Goal: Task Accomplishment & Management: Use online tool/utility

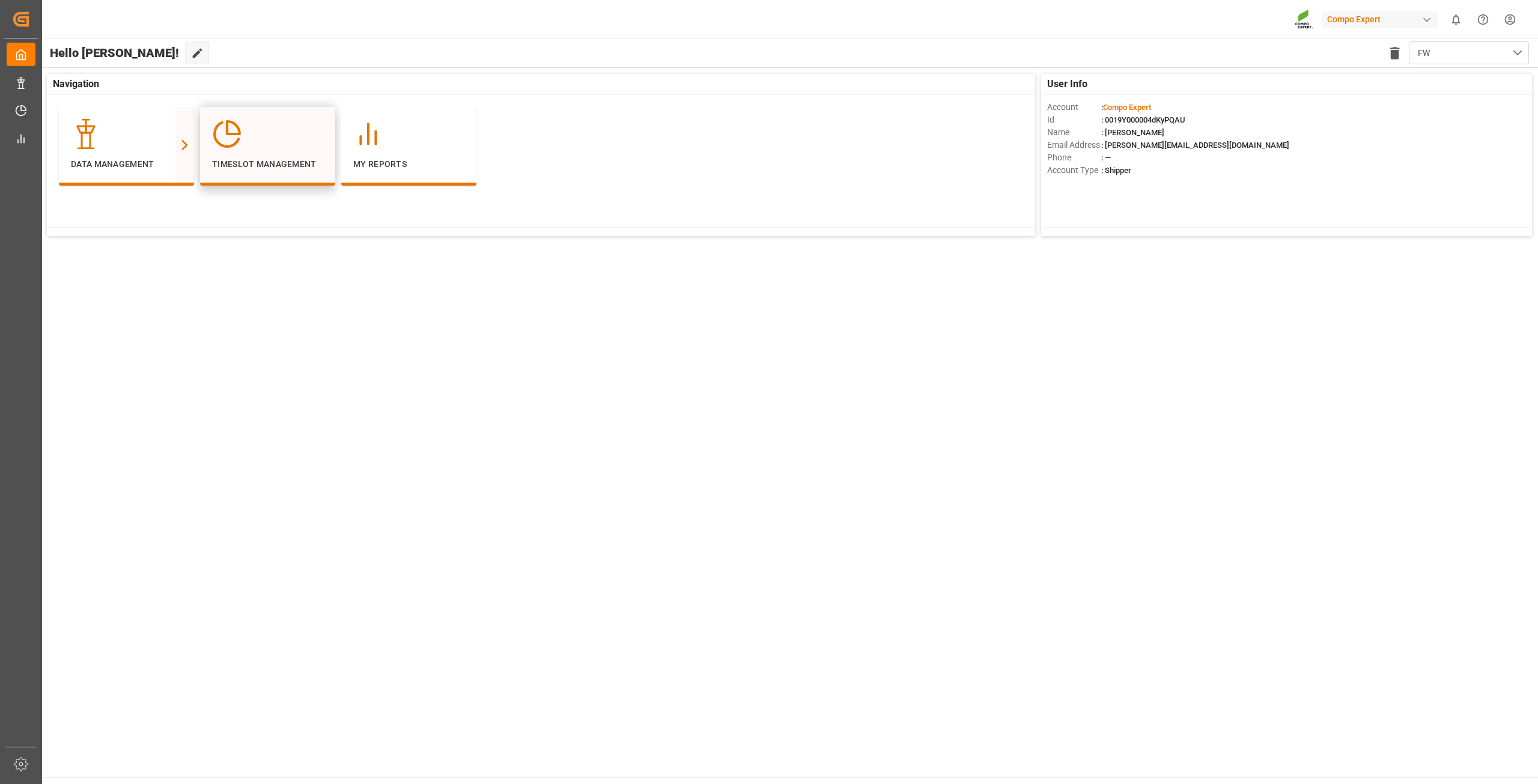
click at [255, 129] on div at bounding box center [267, 134] width 111 height 30
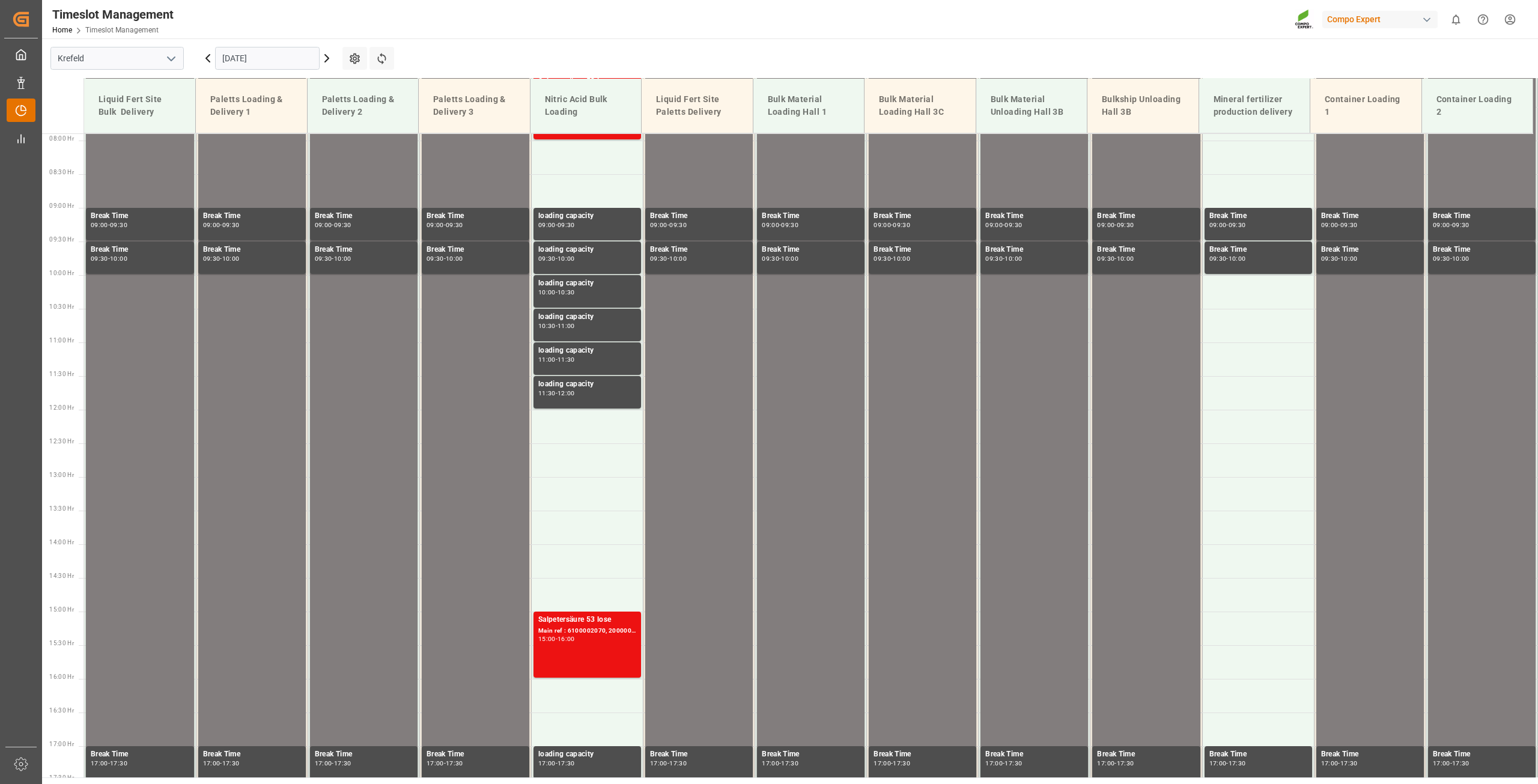
scroll to position [543, 0]
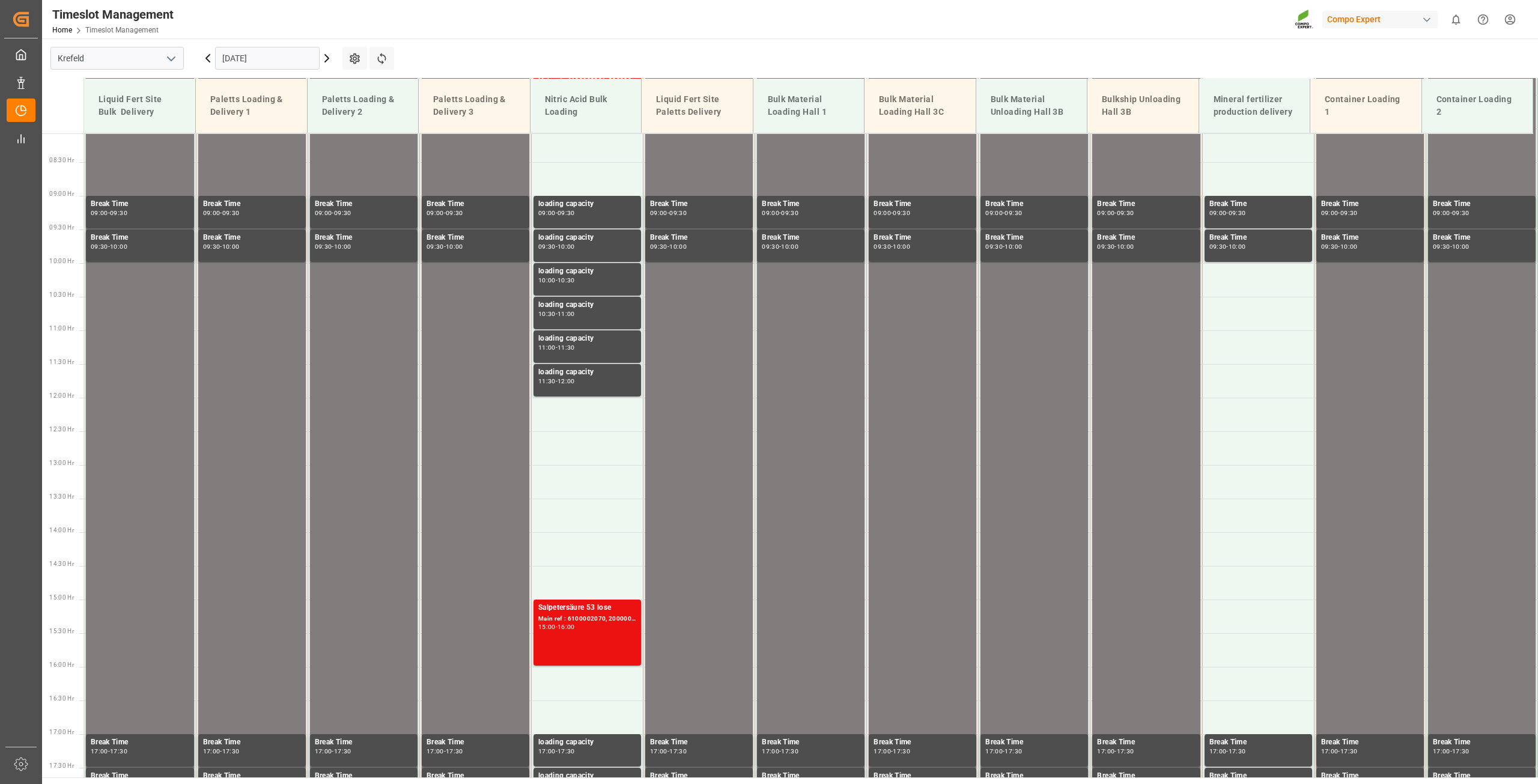
click at [255, 47] on input "[DATE]" at bounding box center [267, 58] width 105 height 23
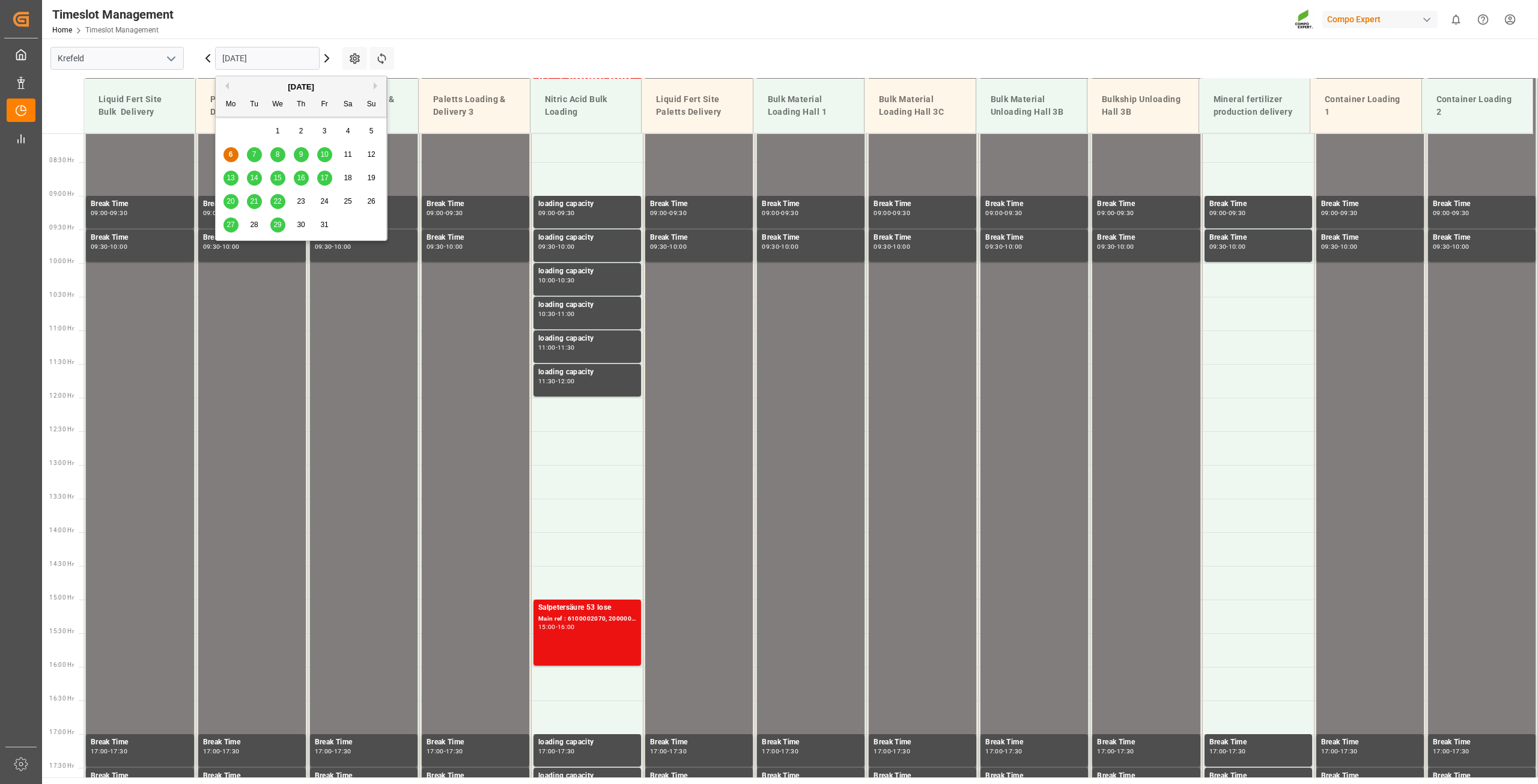
click at [333, 59] on icon at bounding box center [327, 58] width 15 height 15
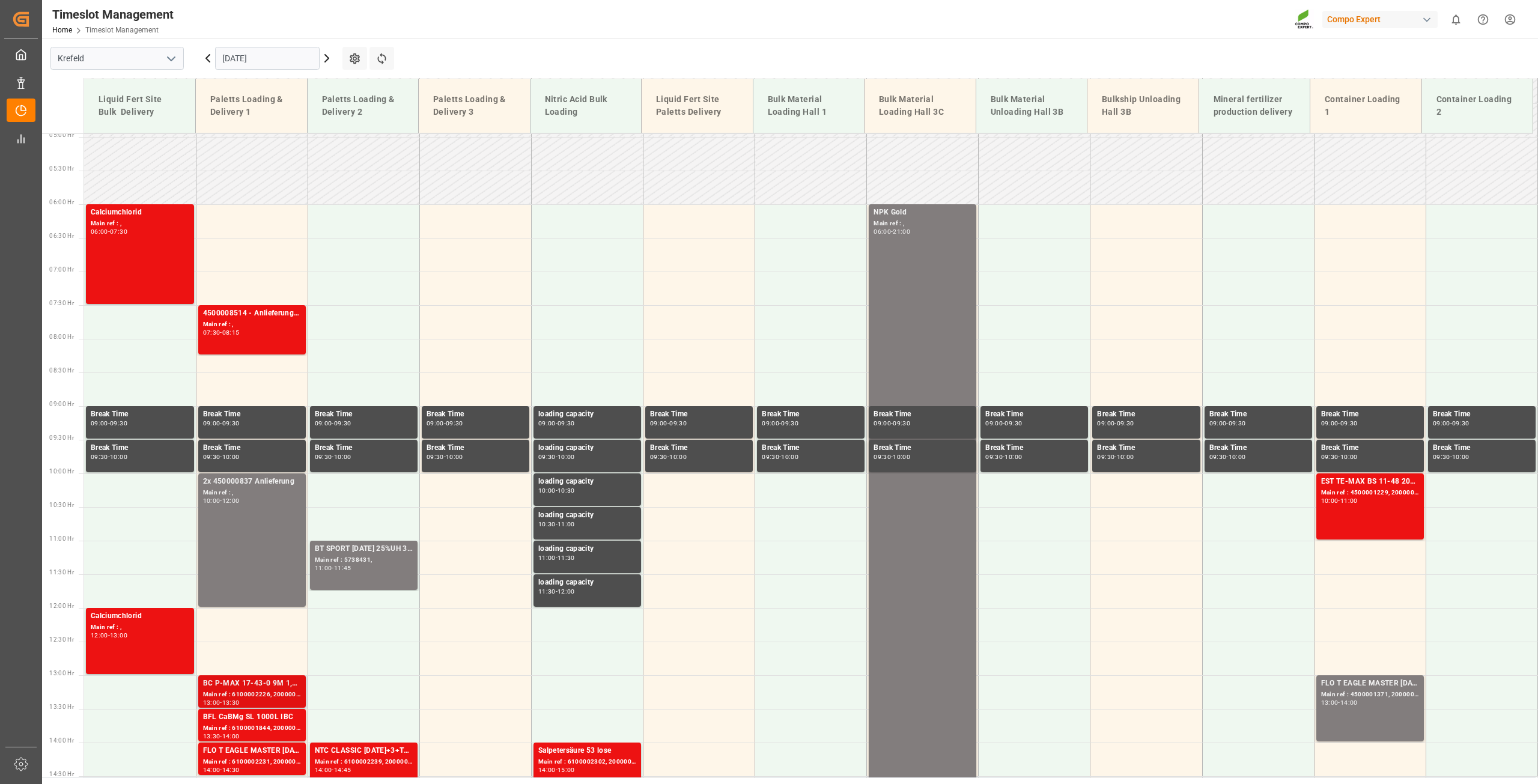
scroll to position [129, 0]
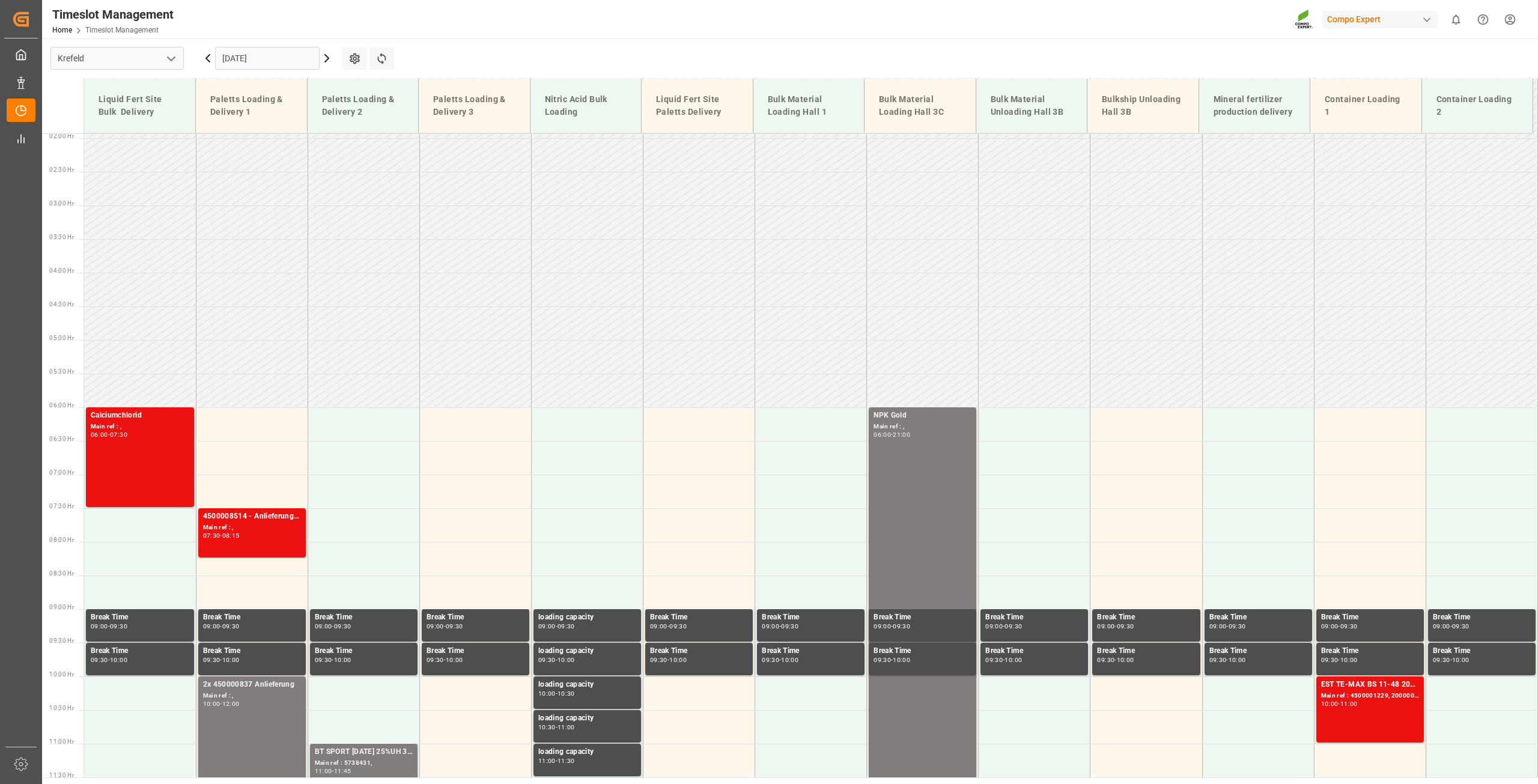
click at [249, 62] on input "07.10.2025" at bounding box center [267, 58] width 105 height 23
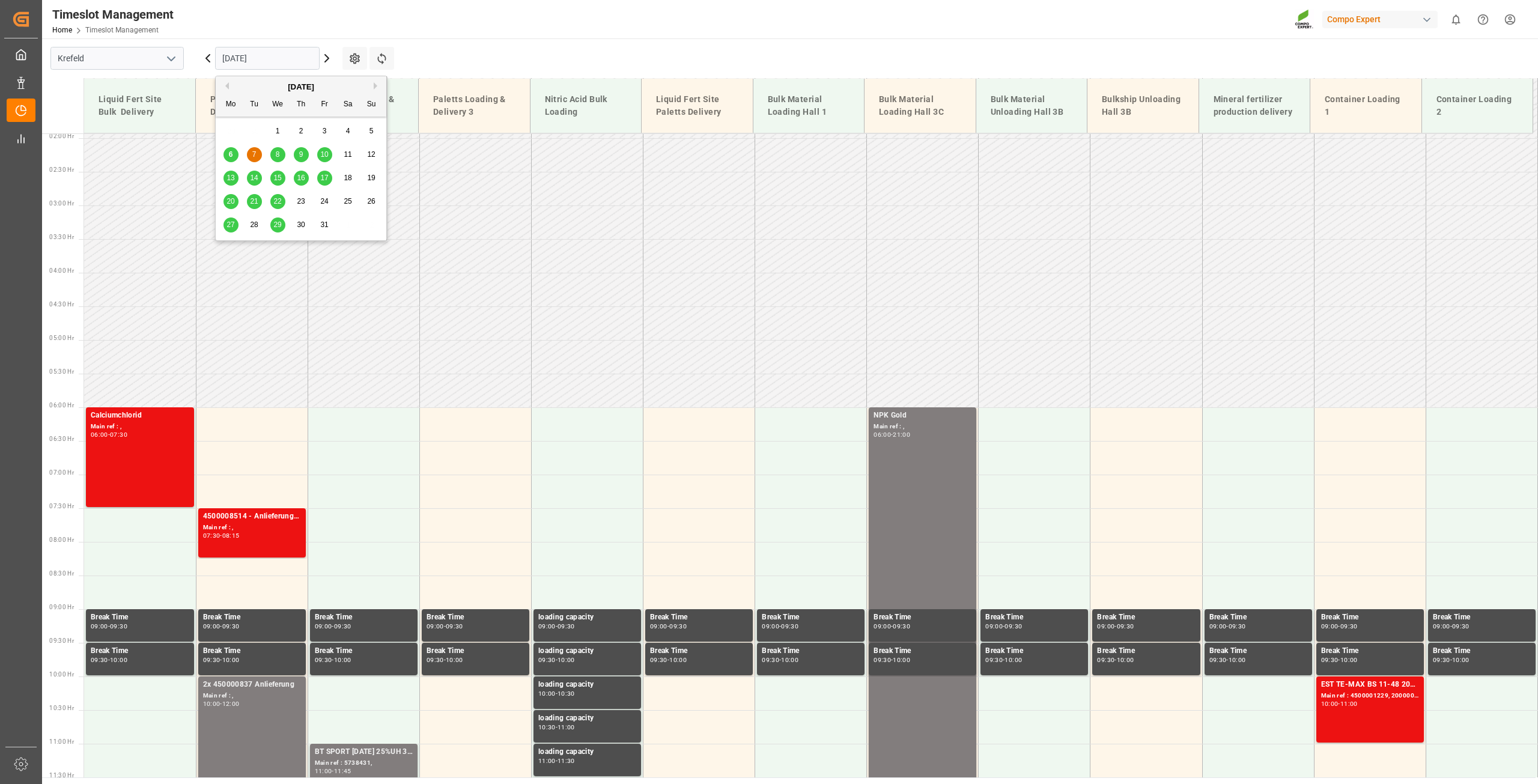
click at [280, 155] on div "8" at bounding box center [278, 155] width 15 height 15
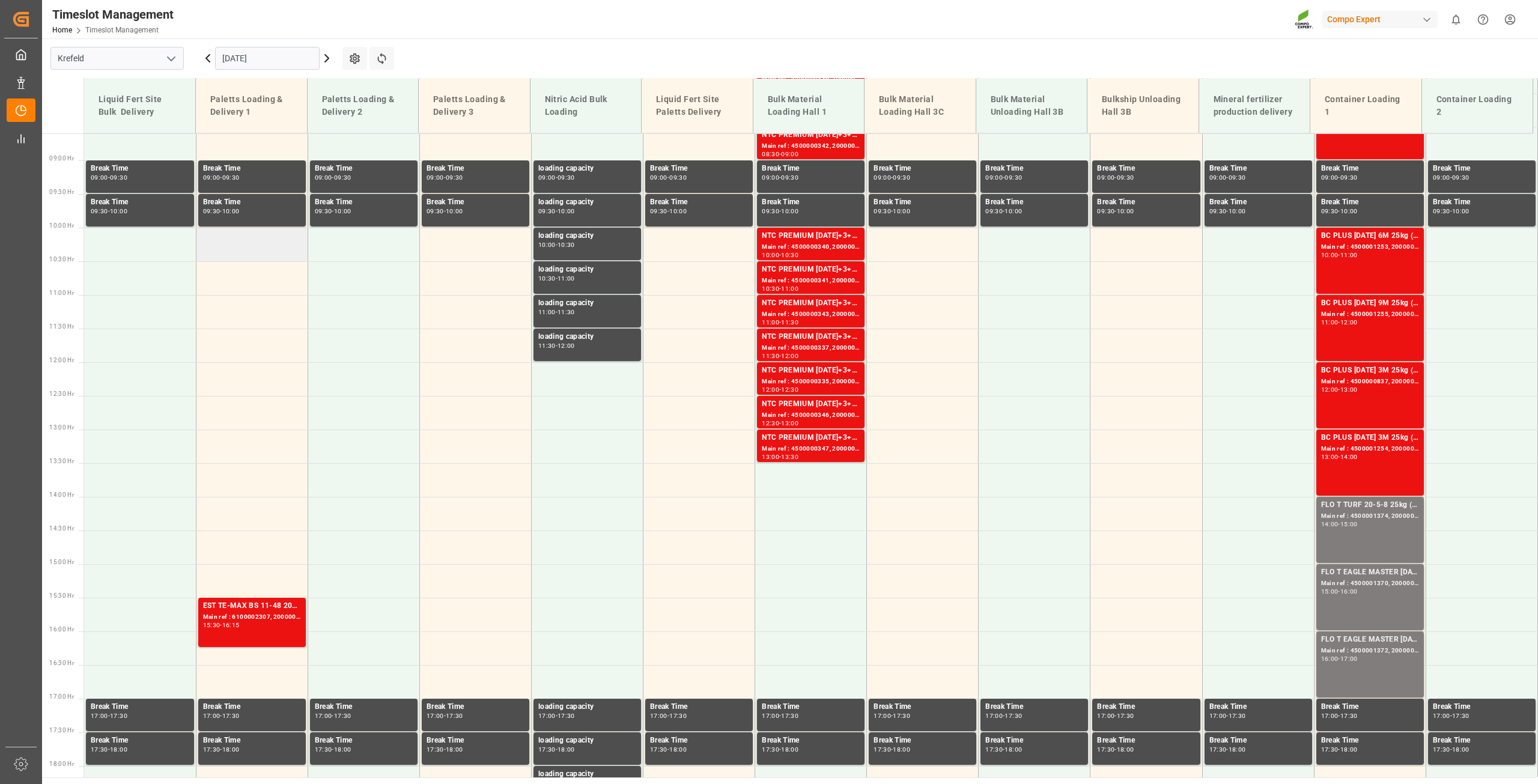
scroll to position [610, 0]
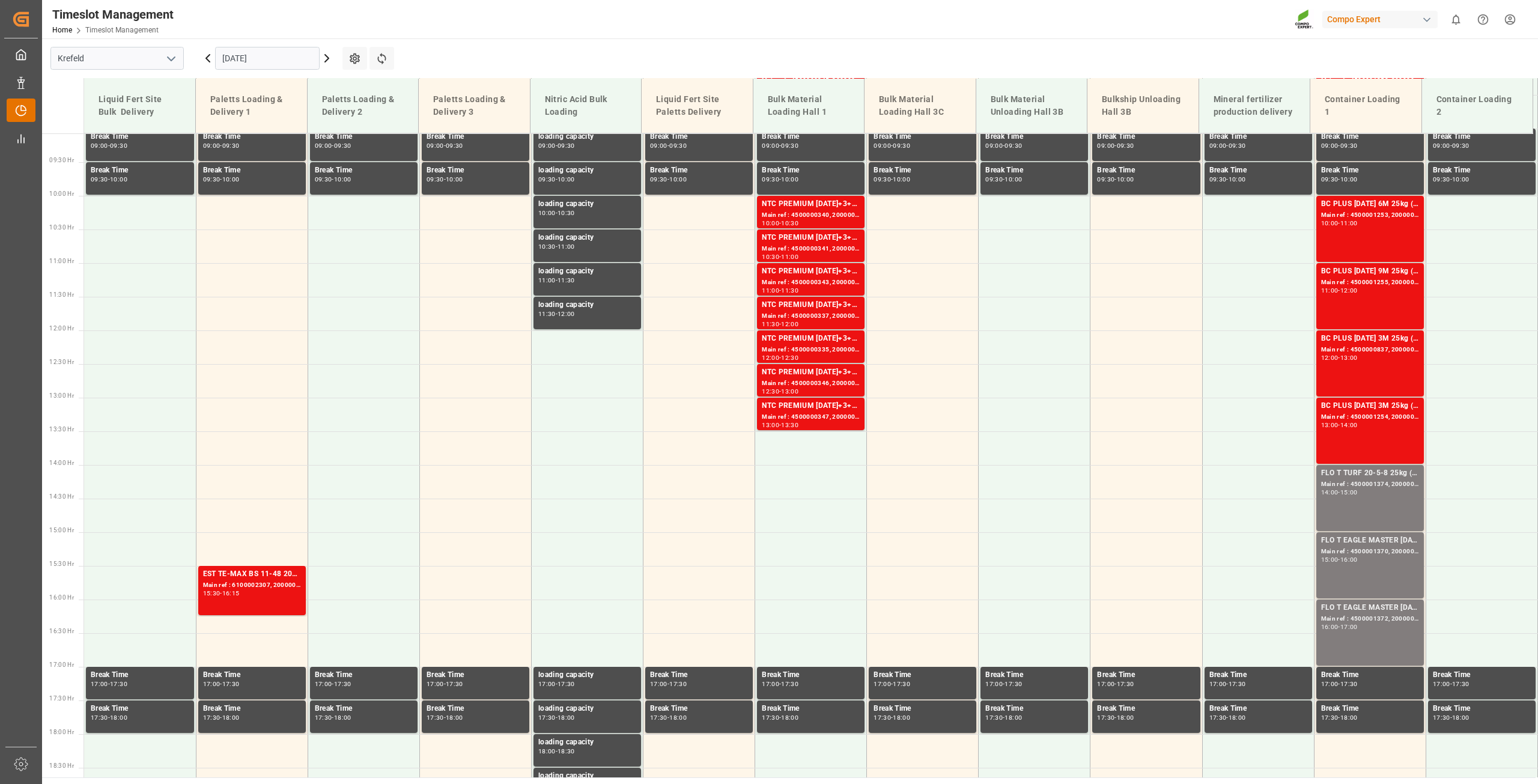
drag, startPoint x: 326, startPoint y: 60, endPoint x: 24, endPoint y: 121, distance: 308.1
click at [326, 60] on icon at bounding box center [327, 58] width 15 height 15
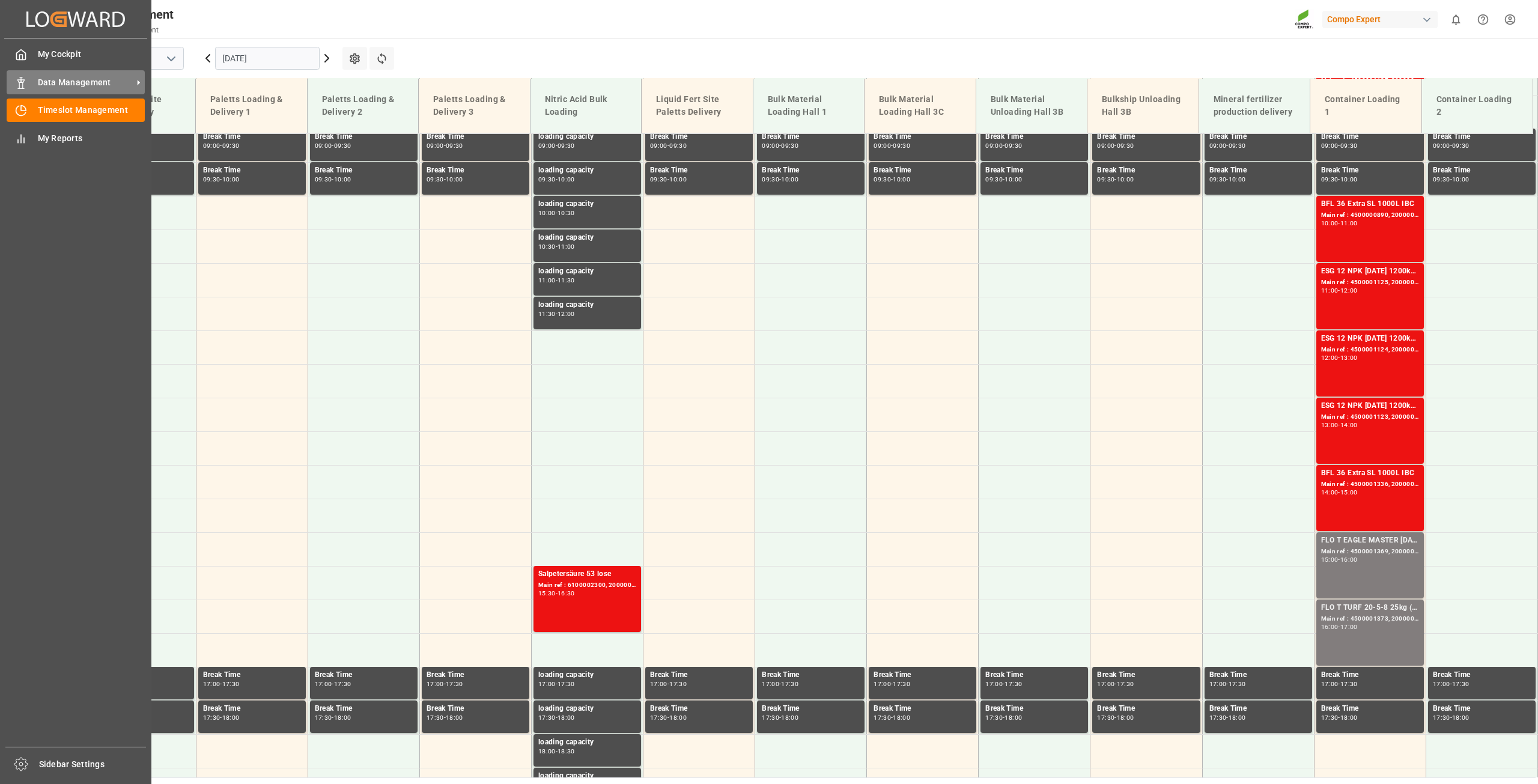
click at [32, 83] on div "Data Management Data Management" at bounding box center [75, 82] width 138 height 24
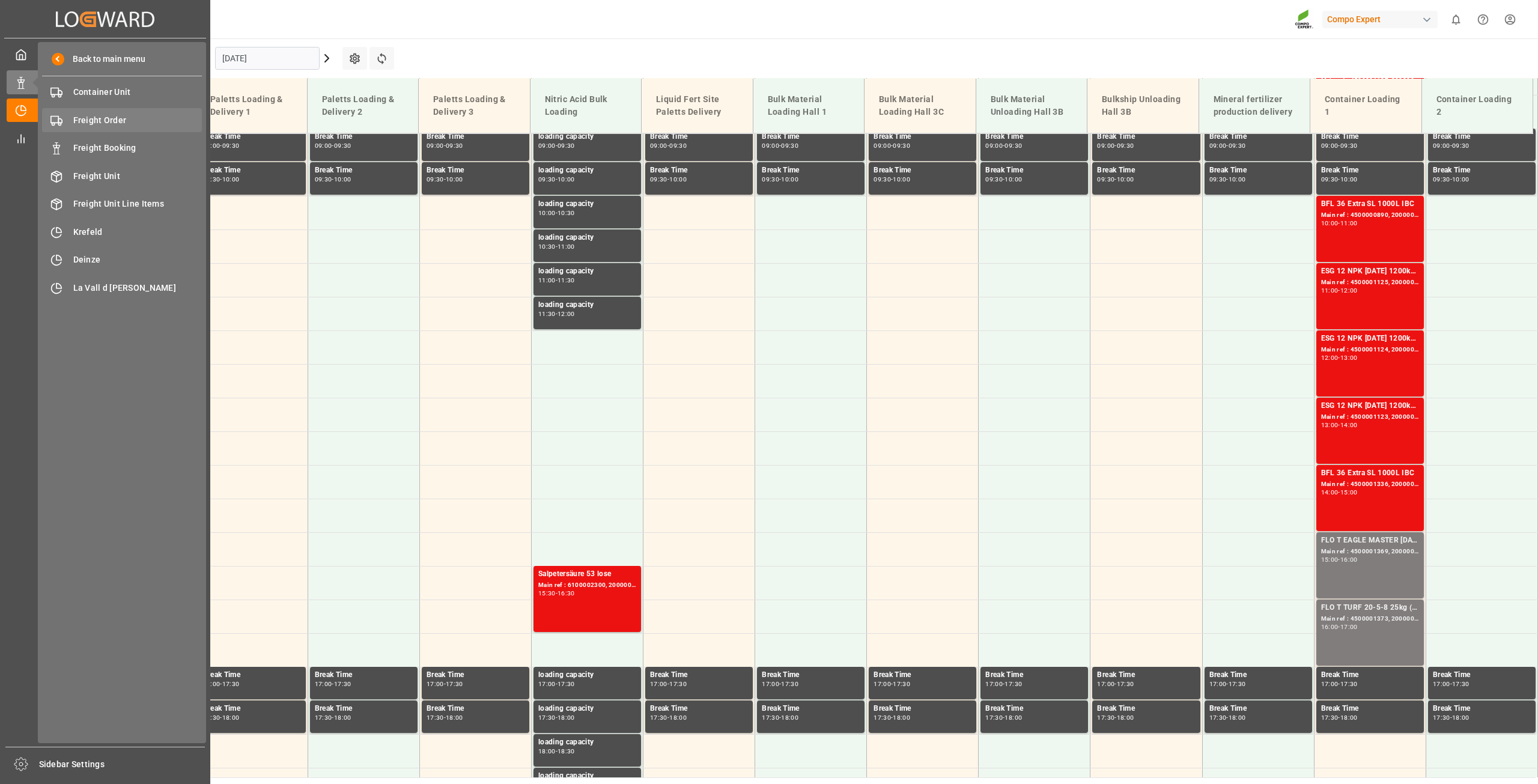
click at [111, 126] on span "Freight Order" at bounding box center [138, 120] width 129 height 13
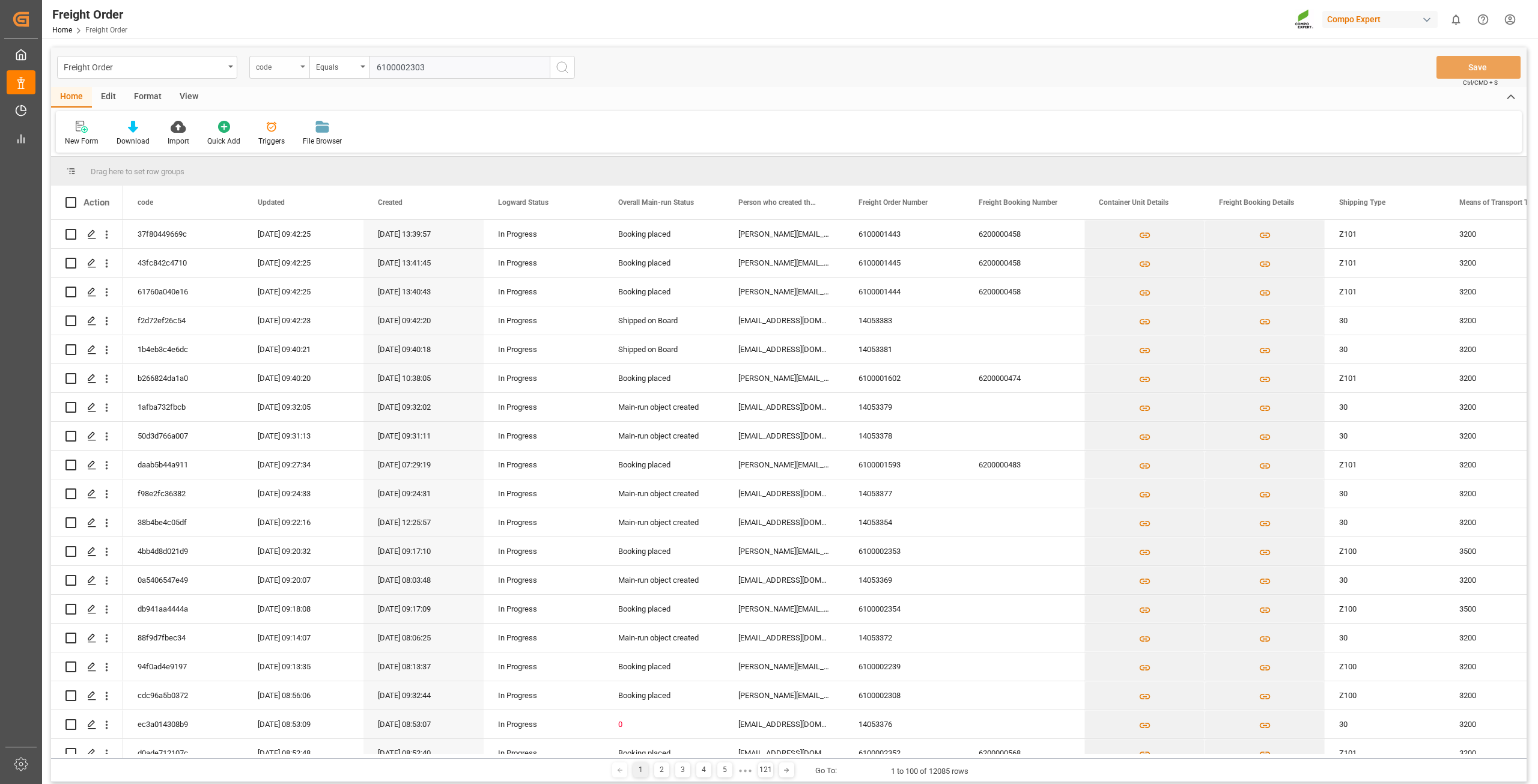
type input "6100002303"
click at [305, 71] on div "code" at bounding box center [279, 67] width 60 height 23
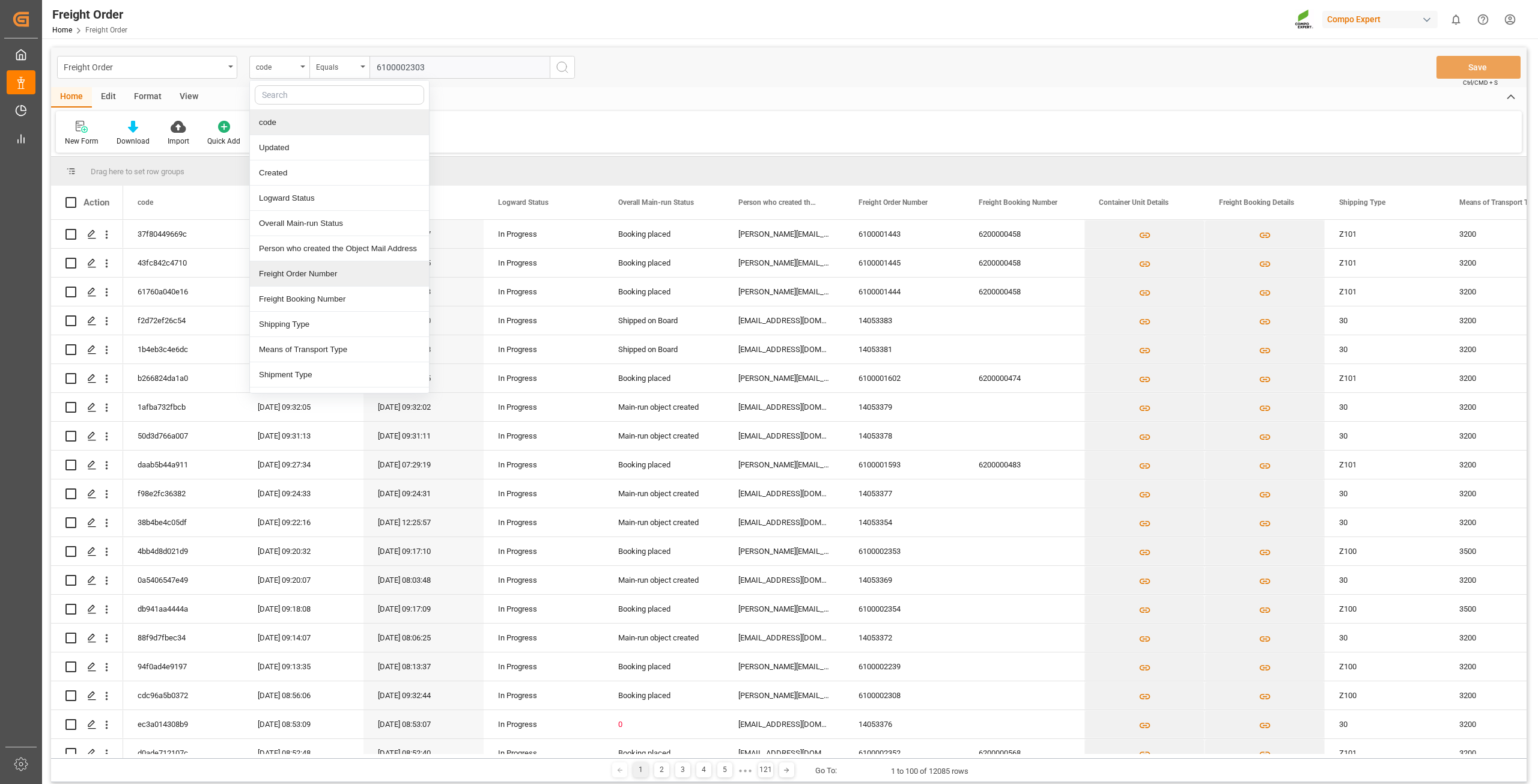
click at [300, 278] on div "Freight Order Number" at bounding box center [339, 274] width 179 height 26
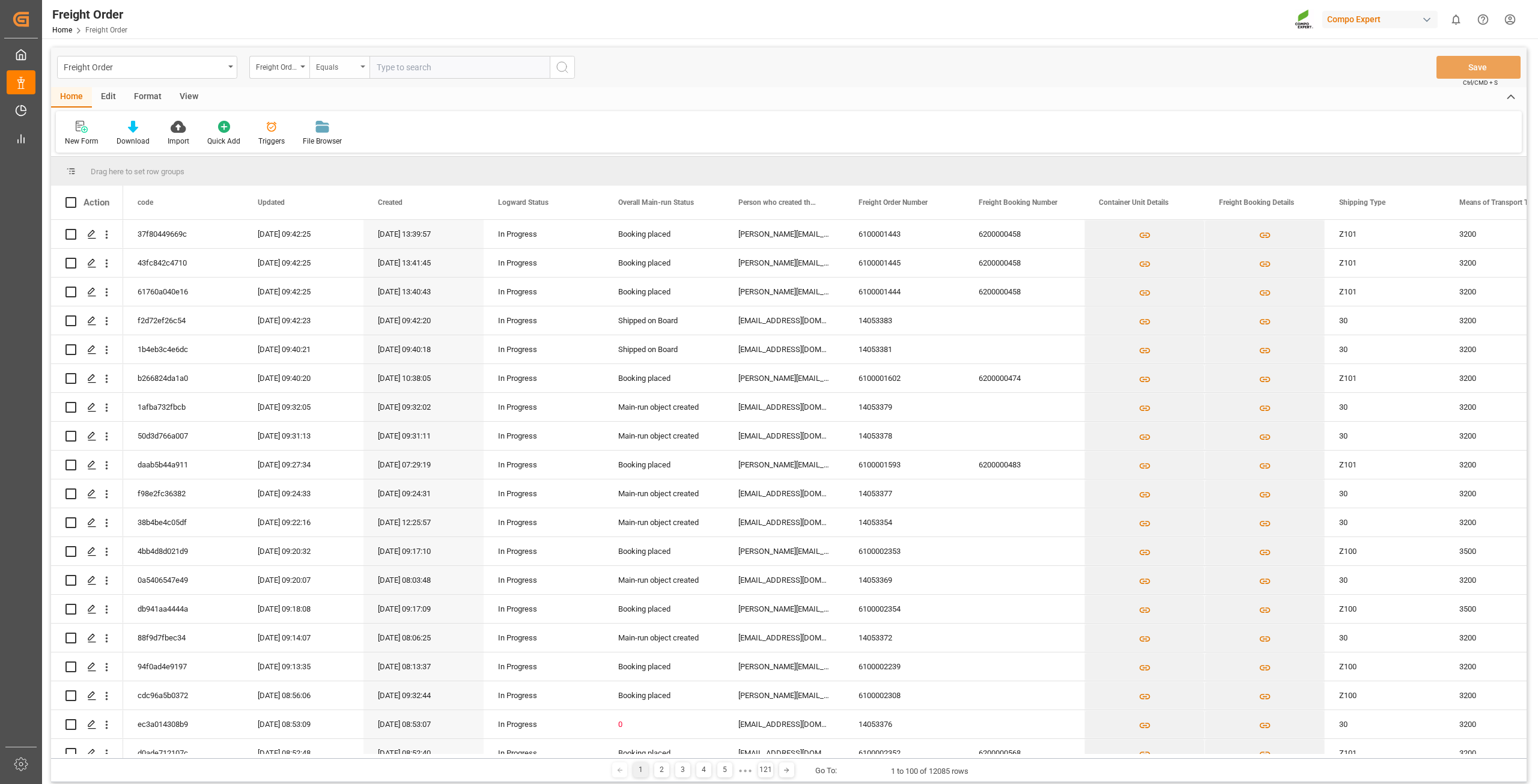
click at [346, 66] on div "Equals" at bounding box center [336, 66] width 41 height 14
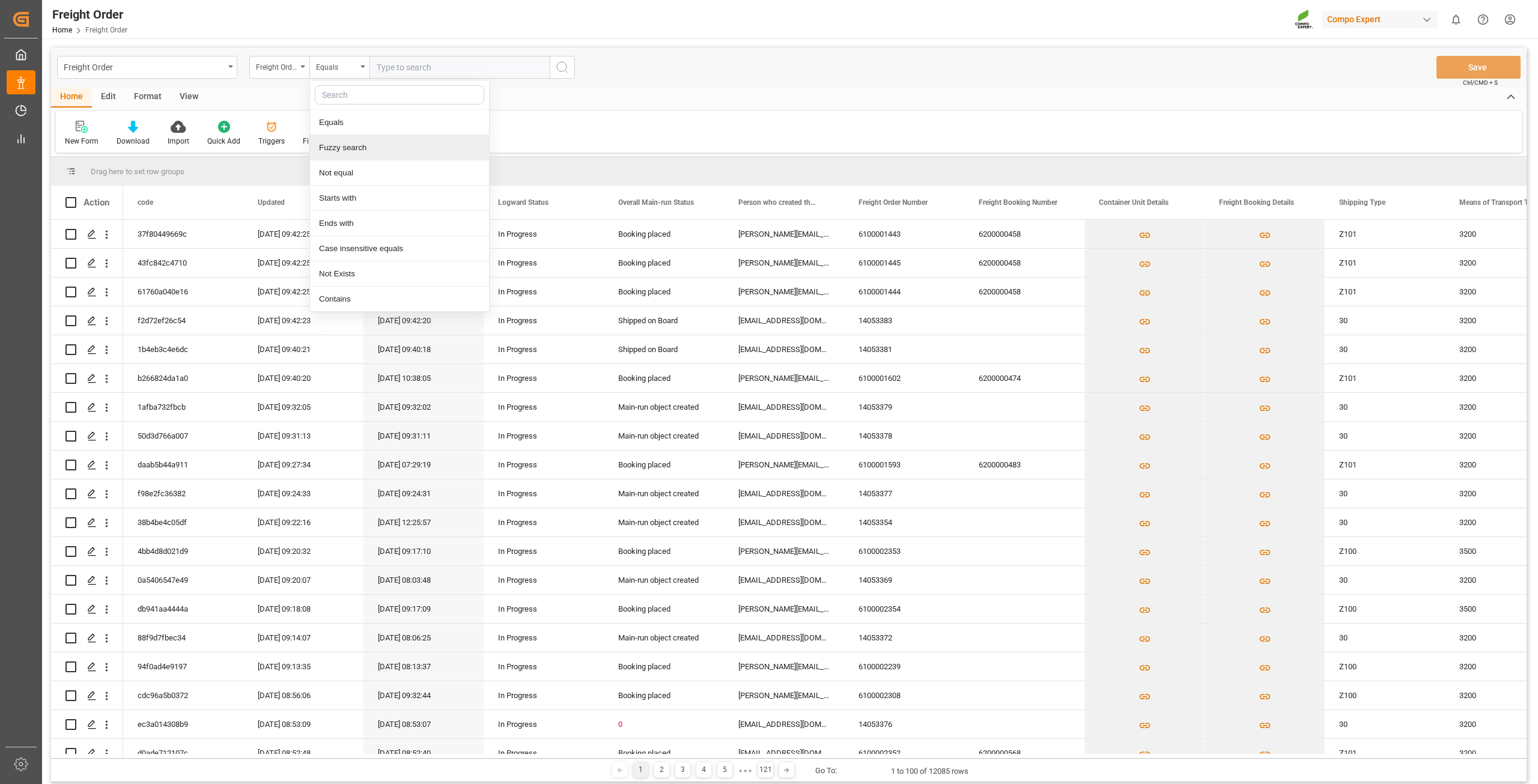
click at [360, 149] on div "Fuzzy search" at bounding box center [399, 148] width 179 height 26
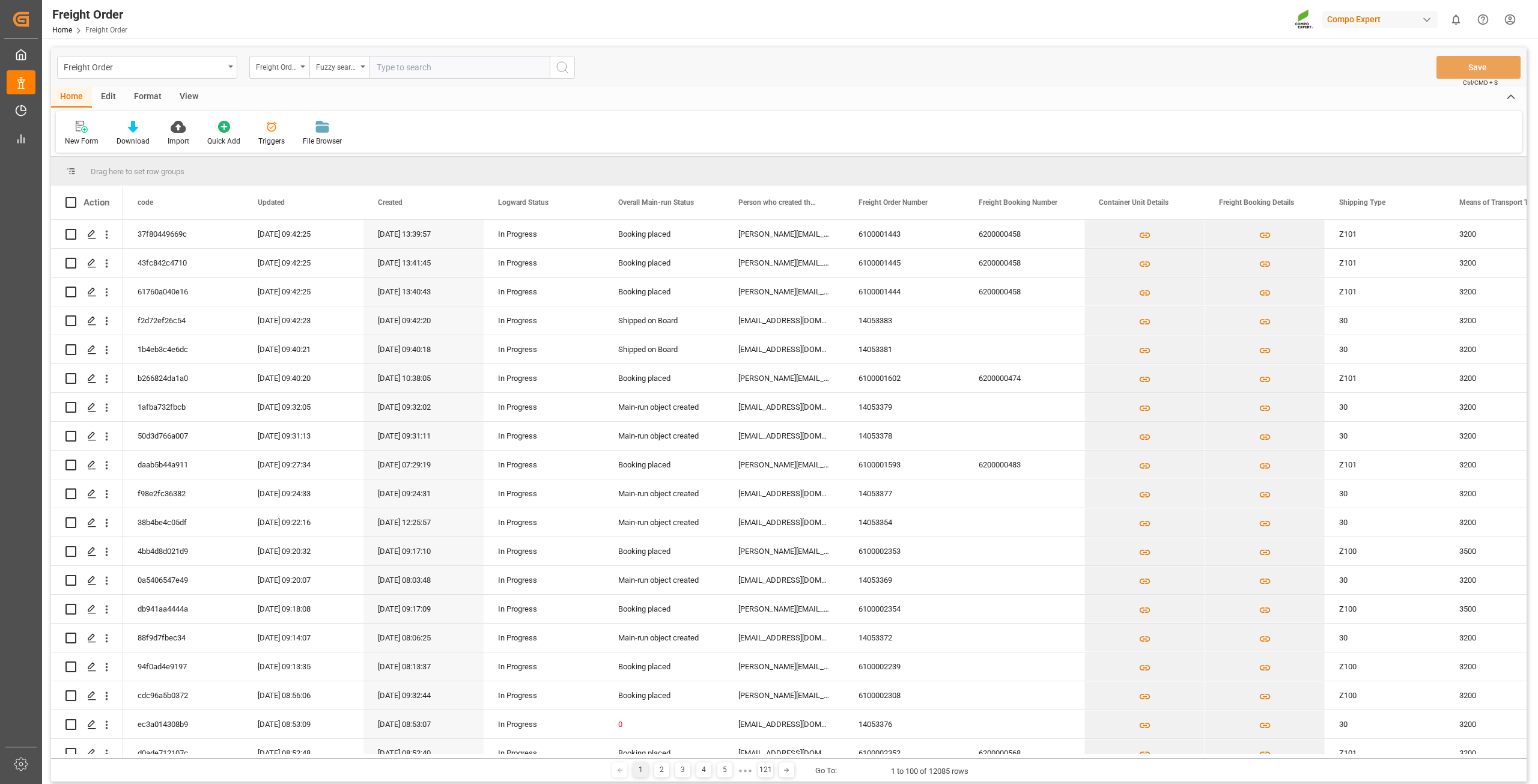
click at [402, 73] on input "text" at bounding box center [460, 67] width 180 height 23
paste input "6100002303"
type input "6100002303"
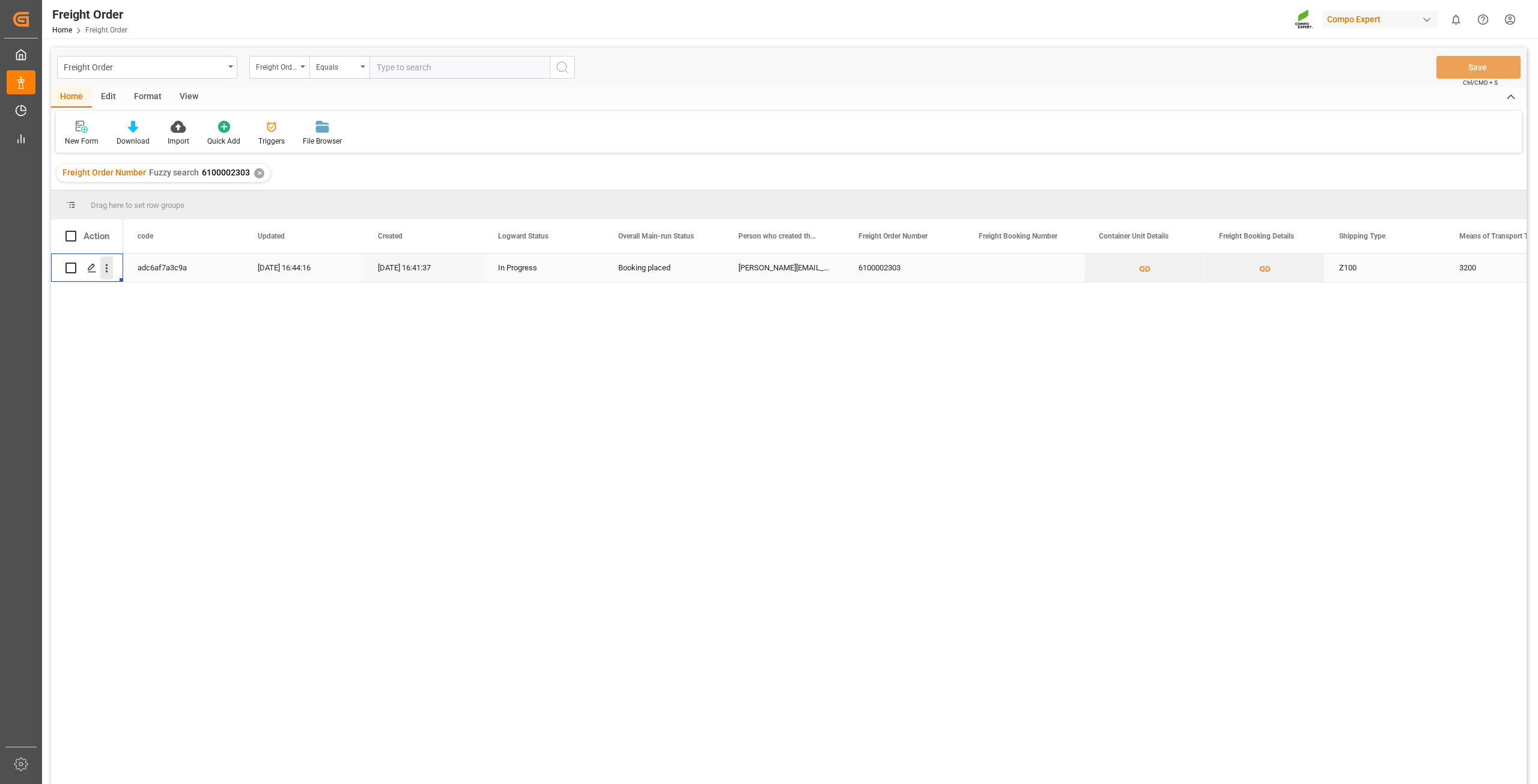
click at [108, 274] on icon "open menu" at bounding box center [106, 268] width 13 height 13
click at [134, 292] on span "Open in new tab" at bounding box center [185, 293] width 109 height 13
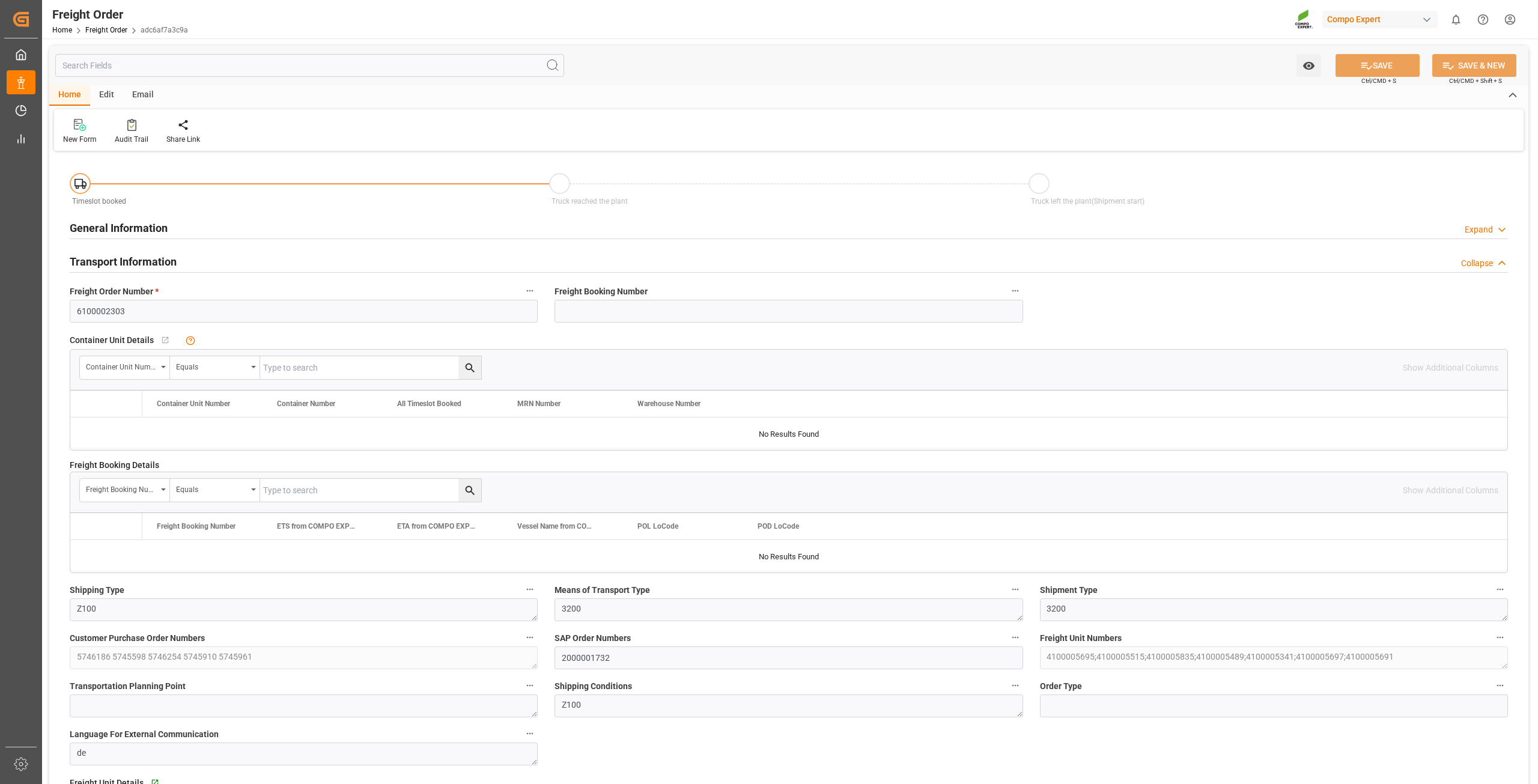
type input "0"
type input "22382.4"
type input "0"
type input "01.10.2025 01:00"
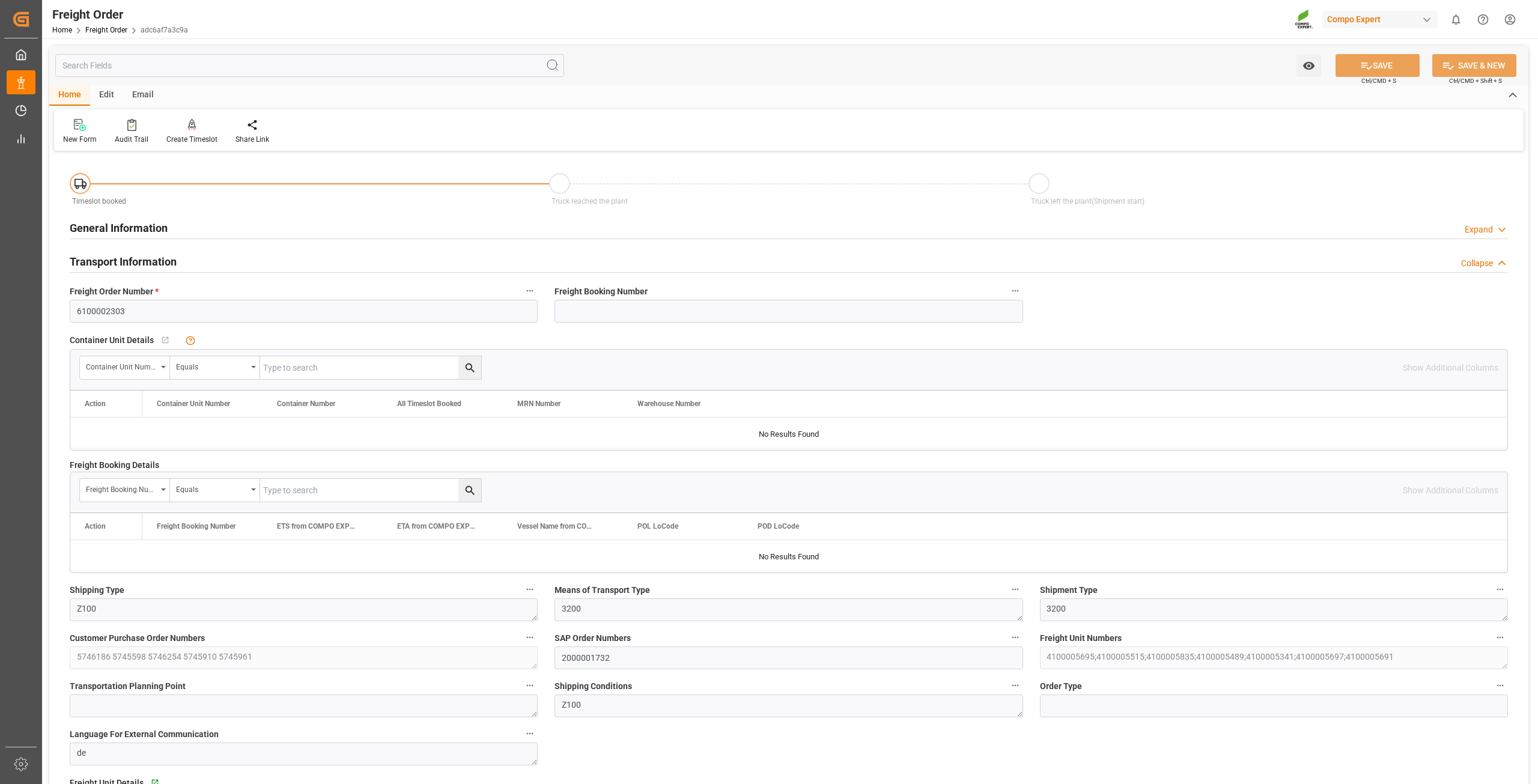
type input "[DATE] 16:41"
click at [188, 128] on icon at bounding box center [192, 125] width 9 height 12
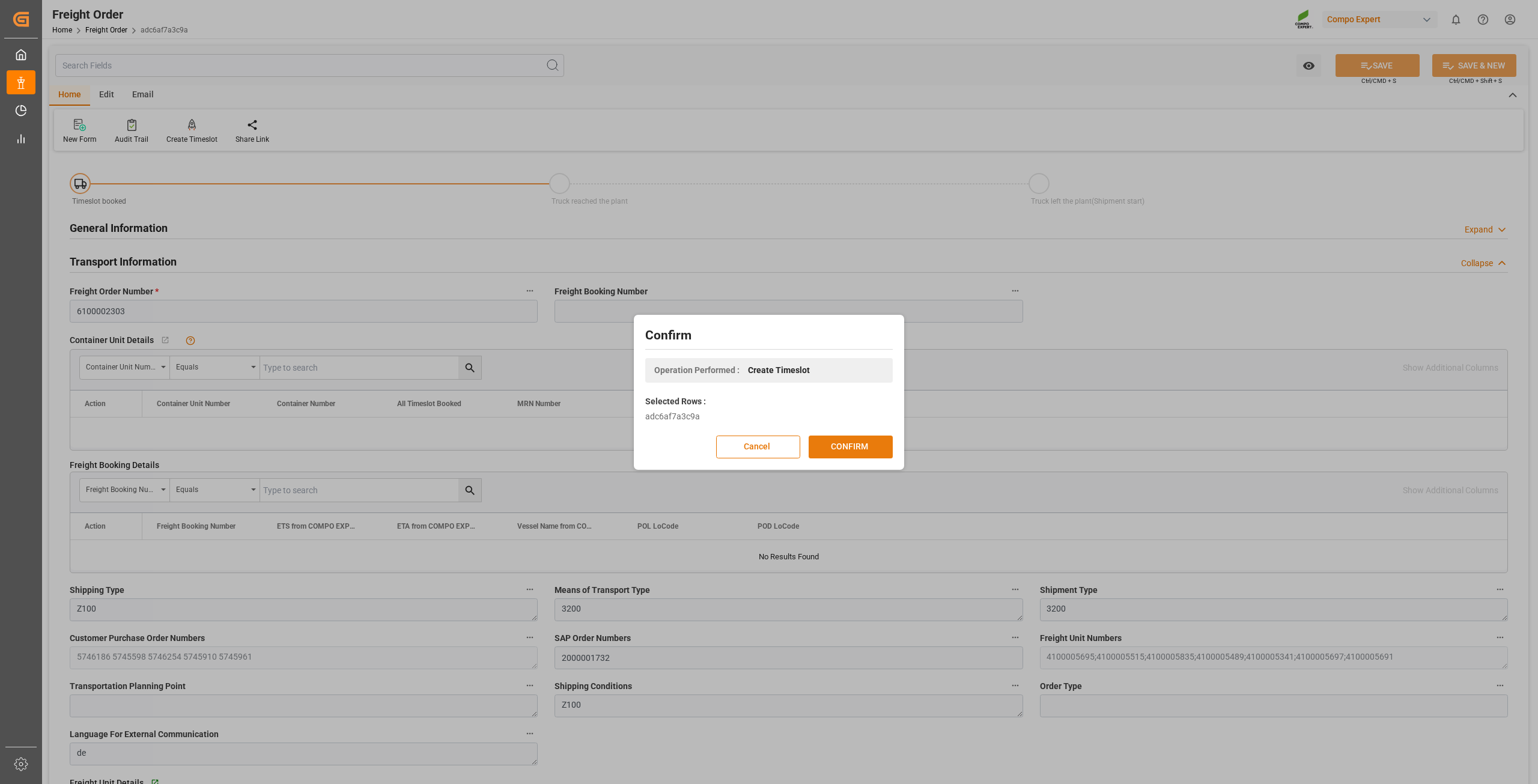
click at [860, 445] on button "CONFIRM" at bounding box center [850, 447] width 84 height 23
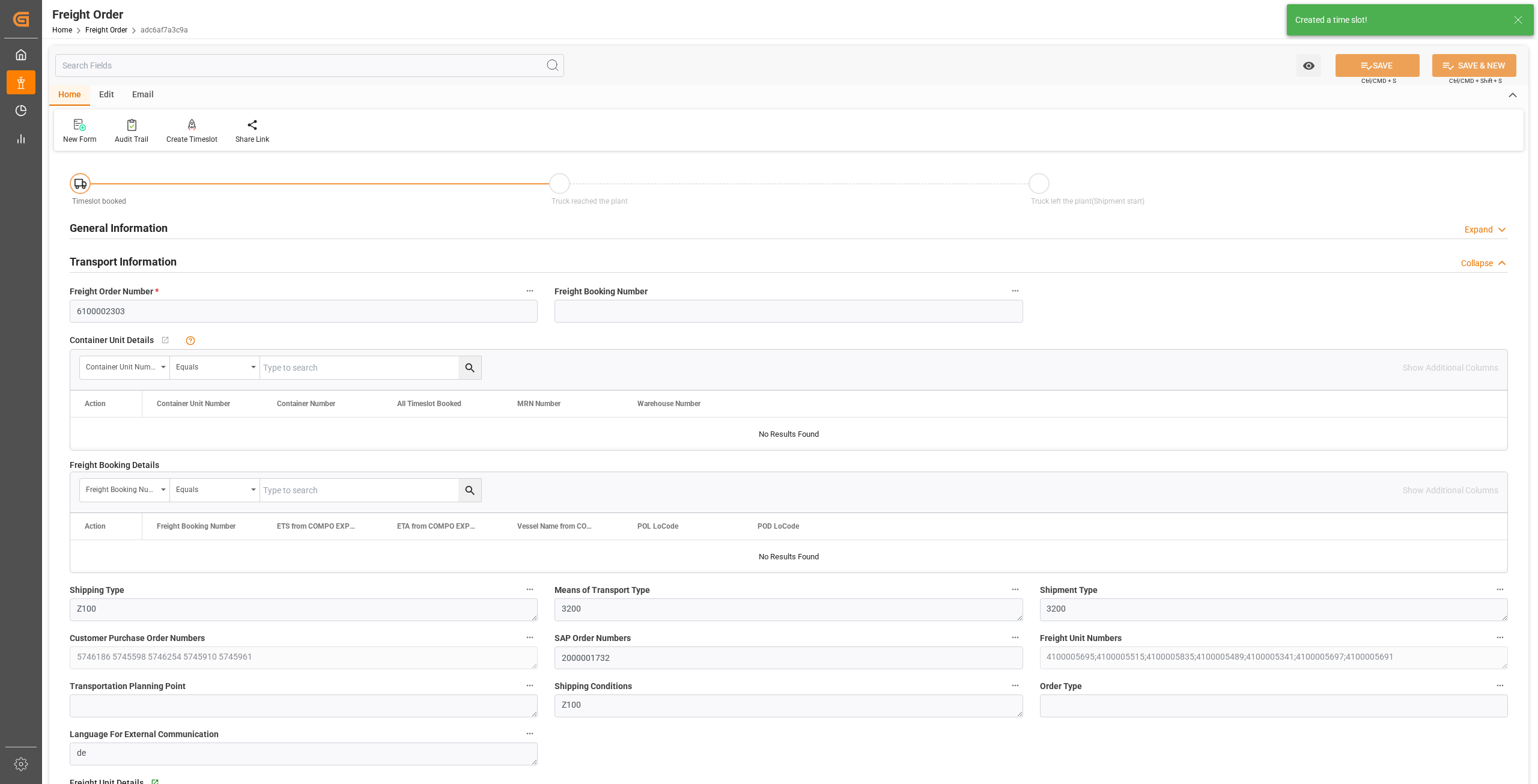
type input "0"
type input "22382.4"
type input "0"
type input "01.10.2025 01:00"
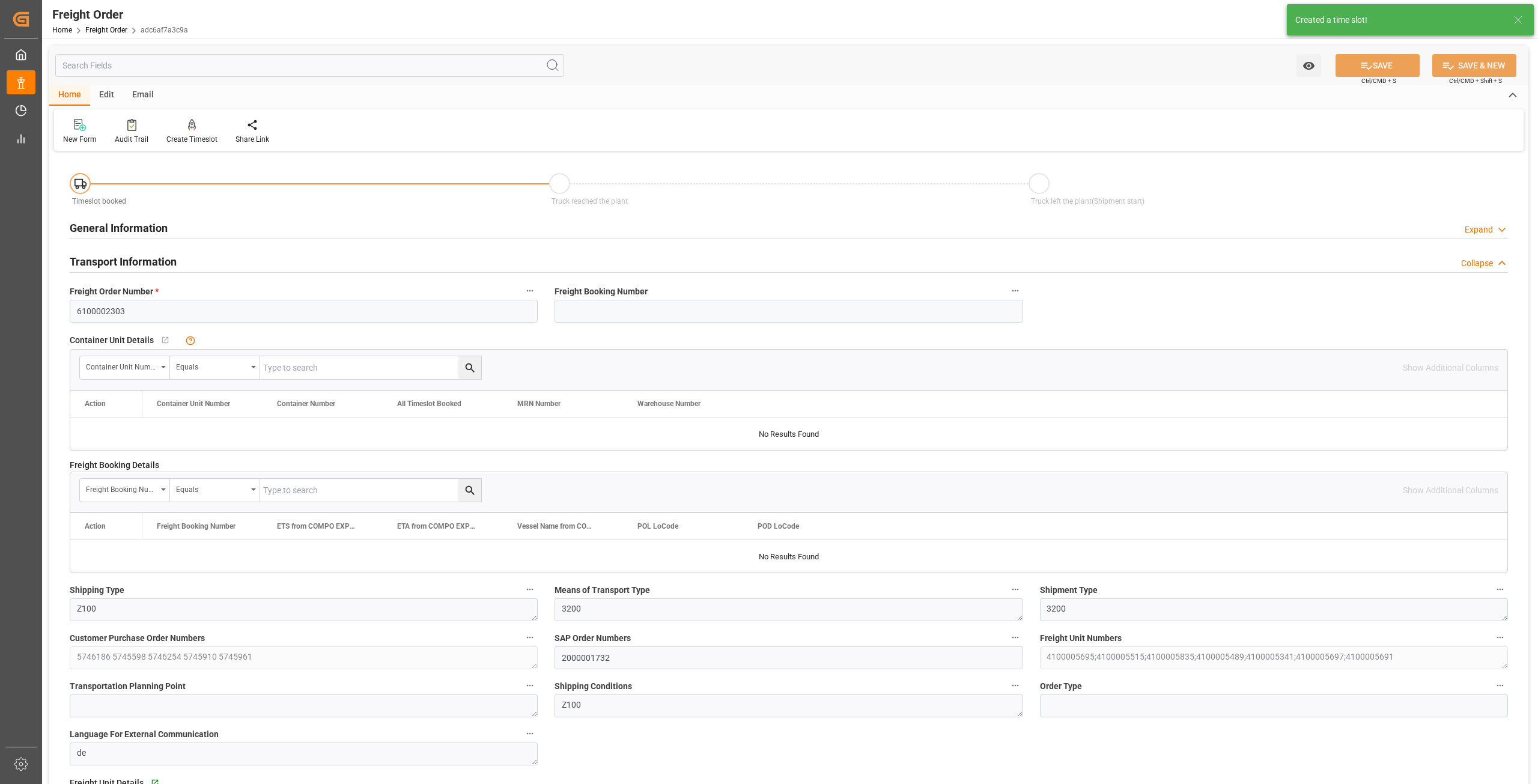
type input "[DATE] 16:41"
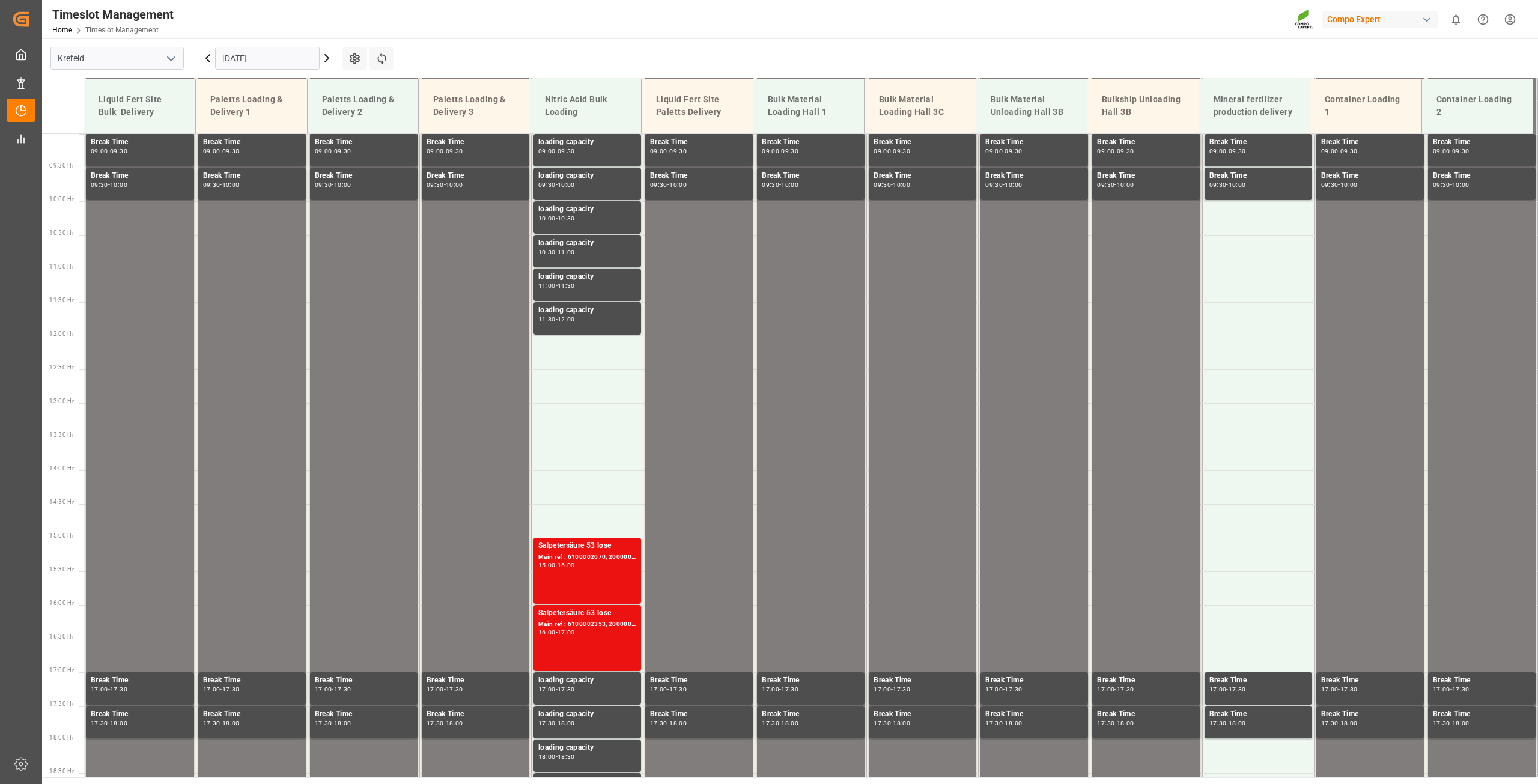
scroll to position [610, 0]
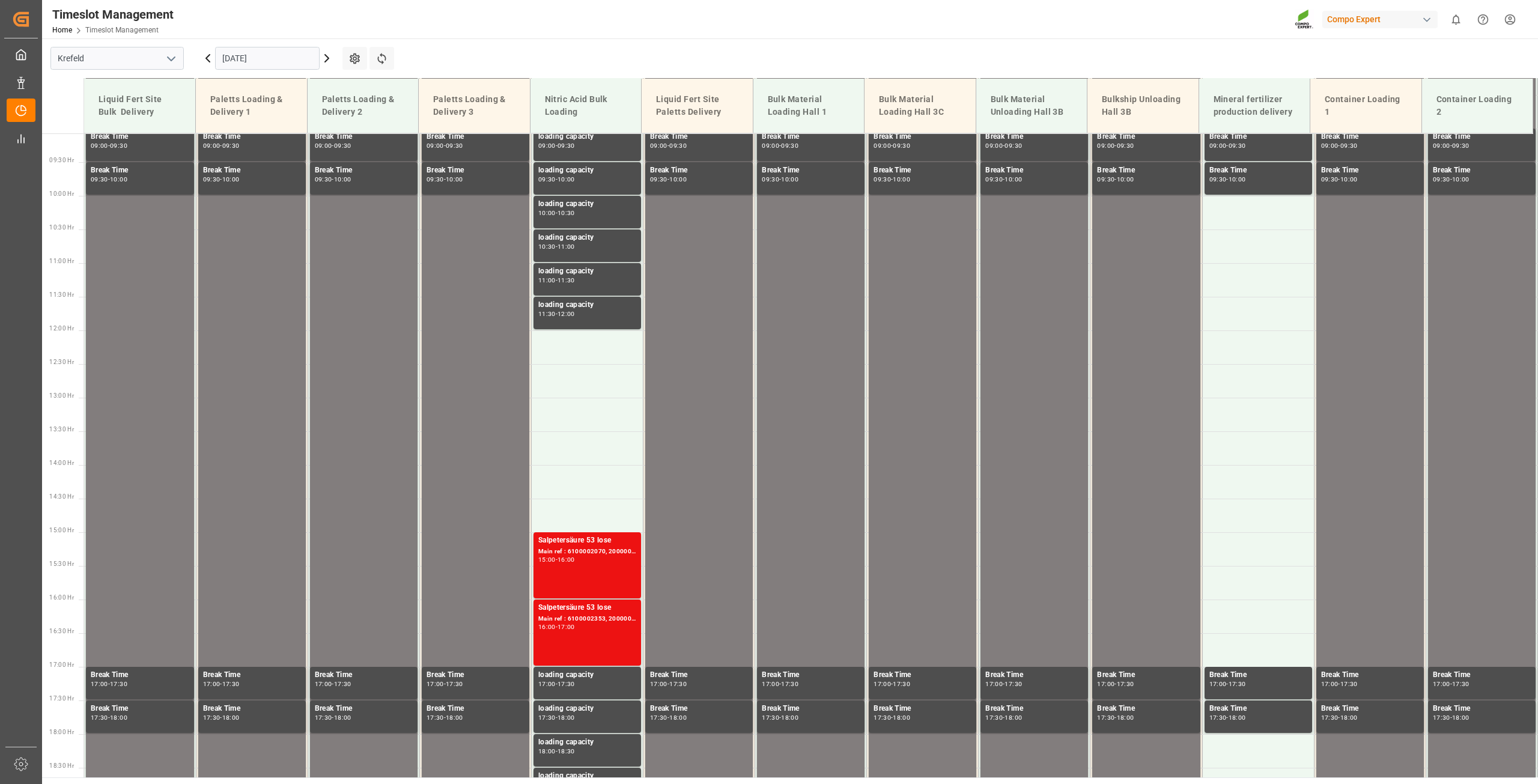
click at [271, 53] on input "[DATE]" at bounding box center [267, 58] width 105 height 23
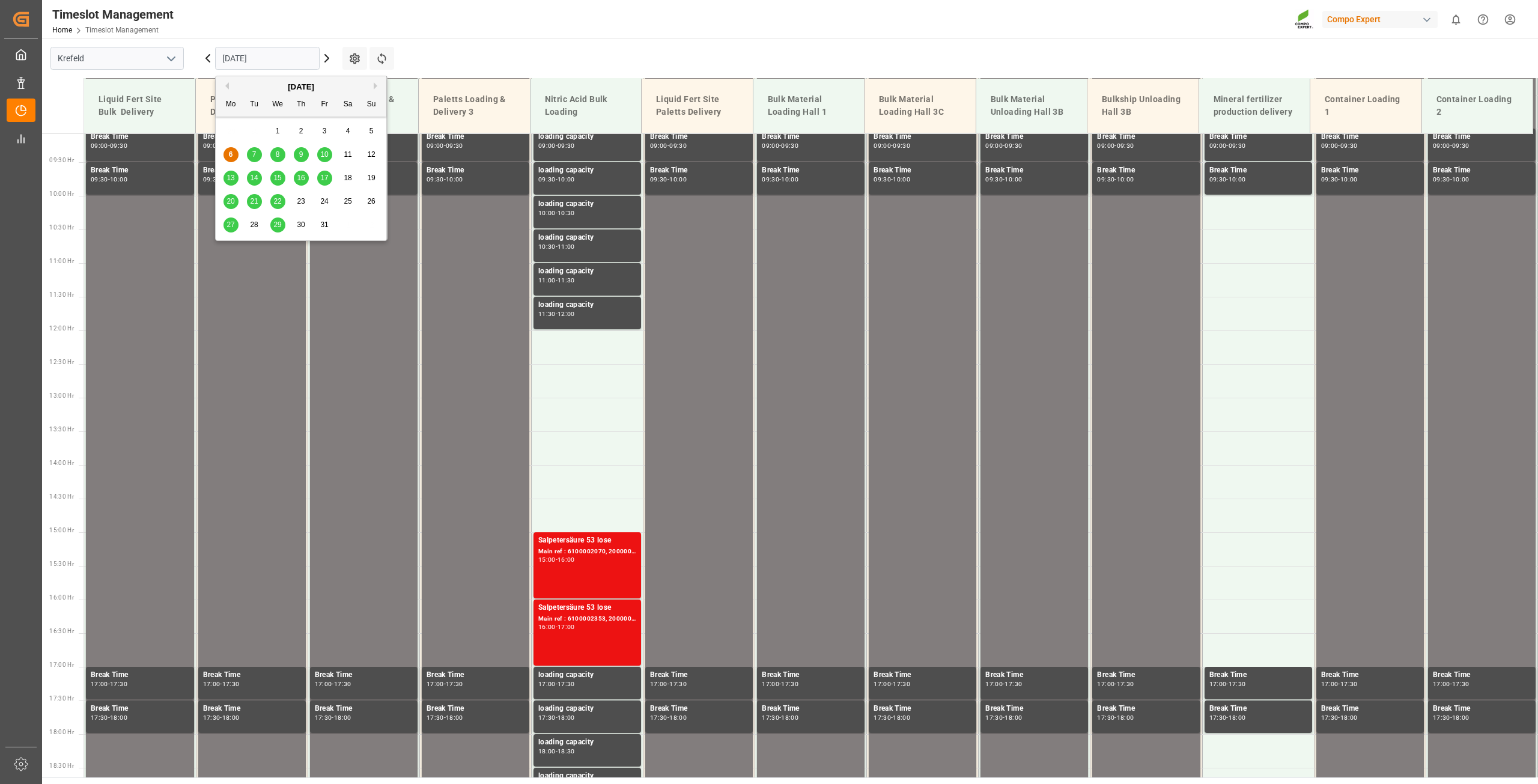
click at [300, 153] on span "9" at bounding box center [301, 154] width 4 height 9
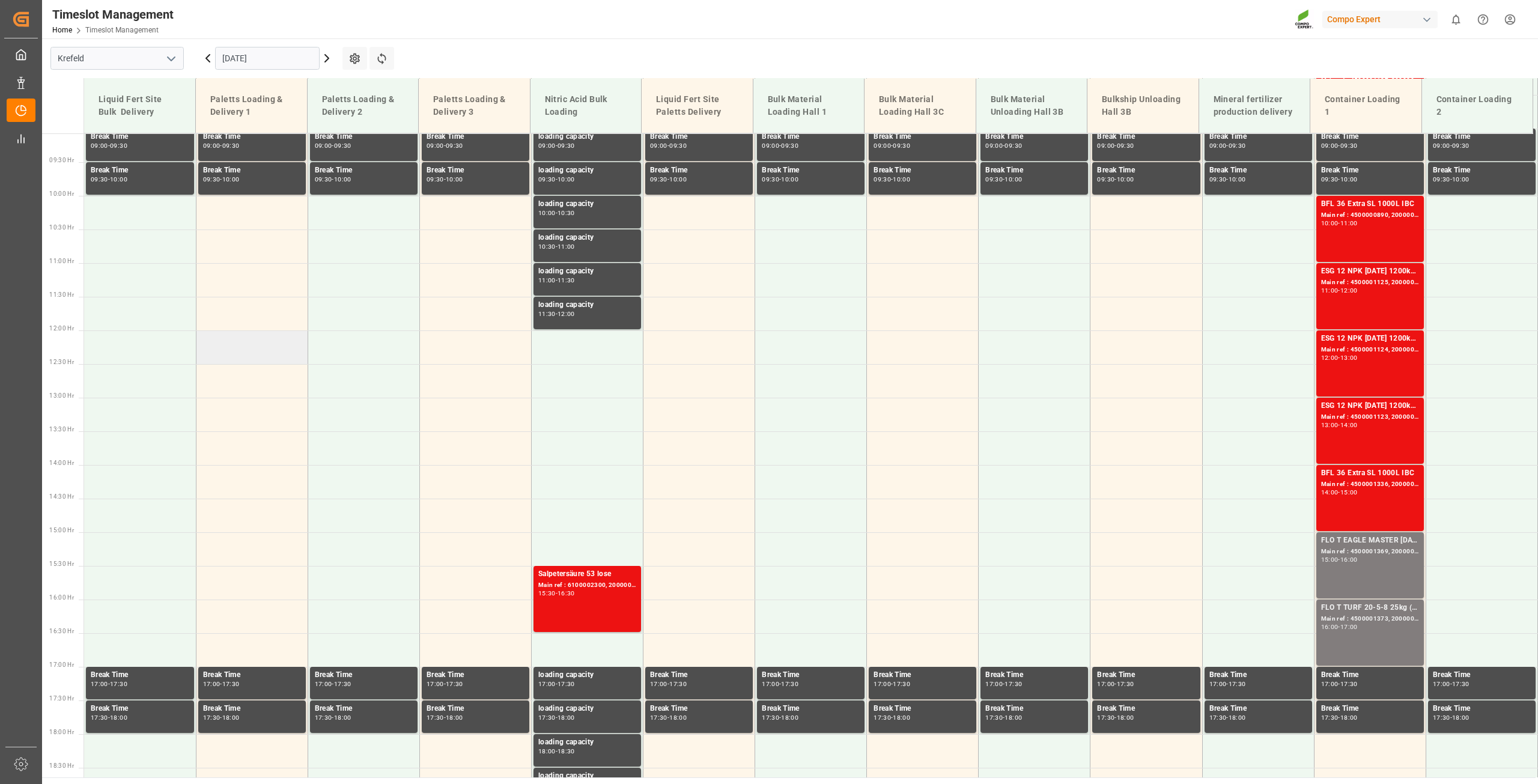
click at [257, 351] on td at bounding box center [252, 346] width 112 height 33
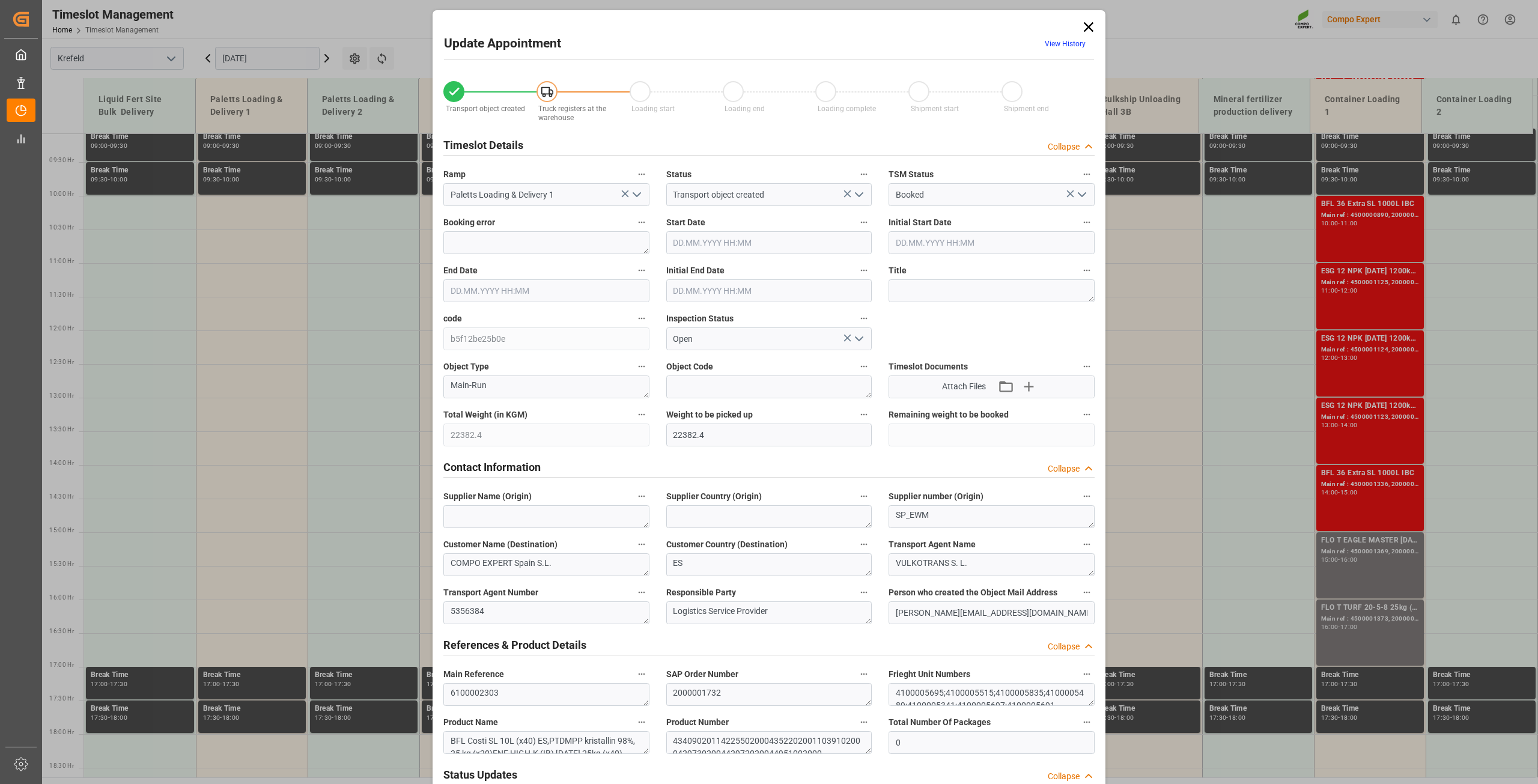
type input "22382.4"
type input "0"
type input "[DATE] 12:00"
type input "[DATE] 12:30"
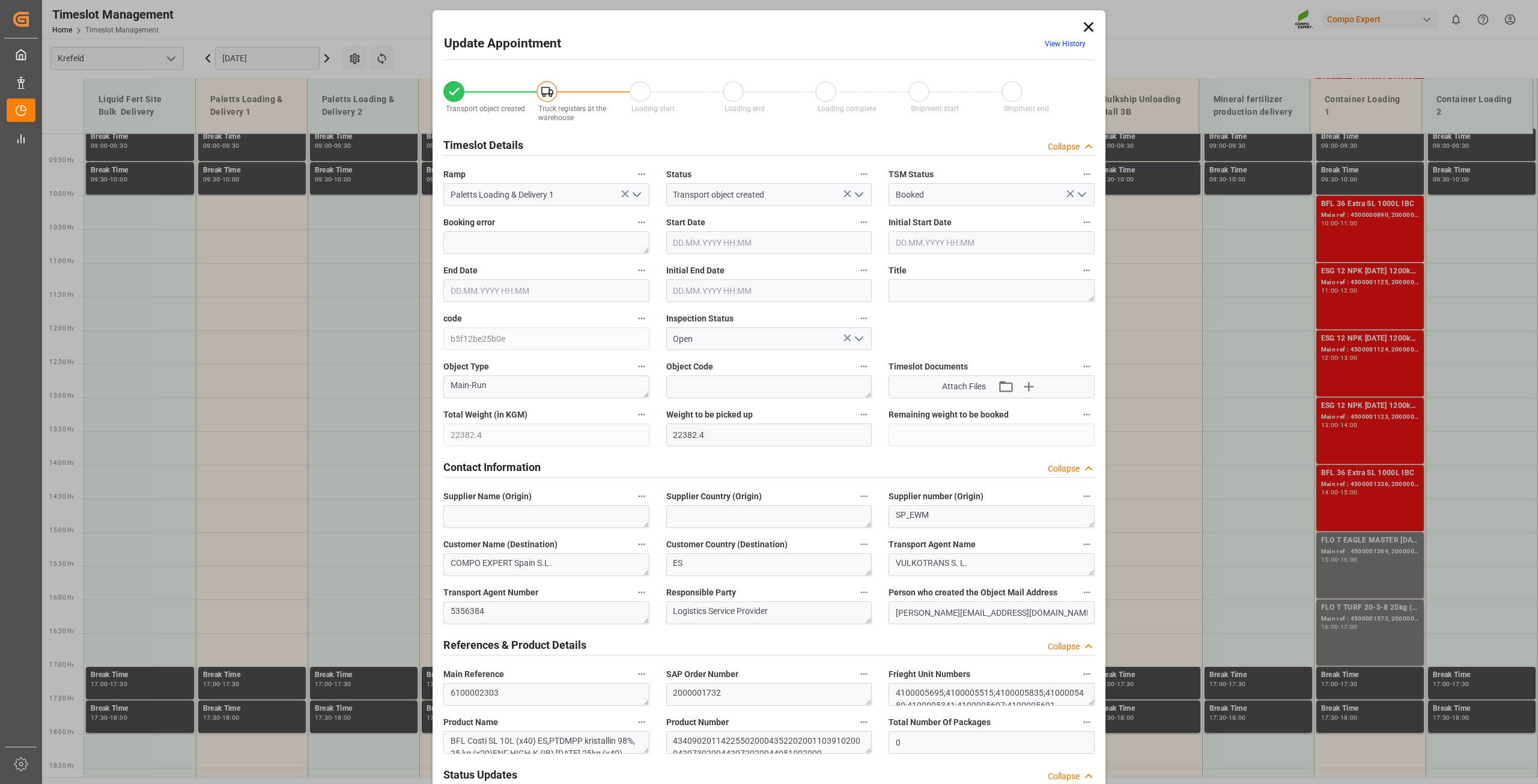
type input "[DATE] 16:41"
type input "[DATE] 07:55"
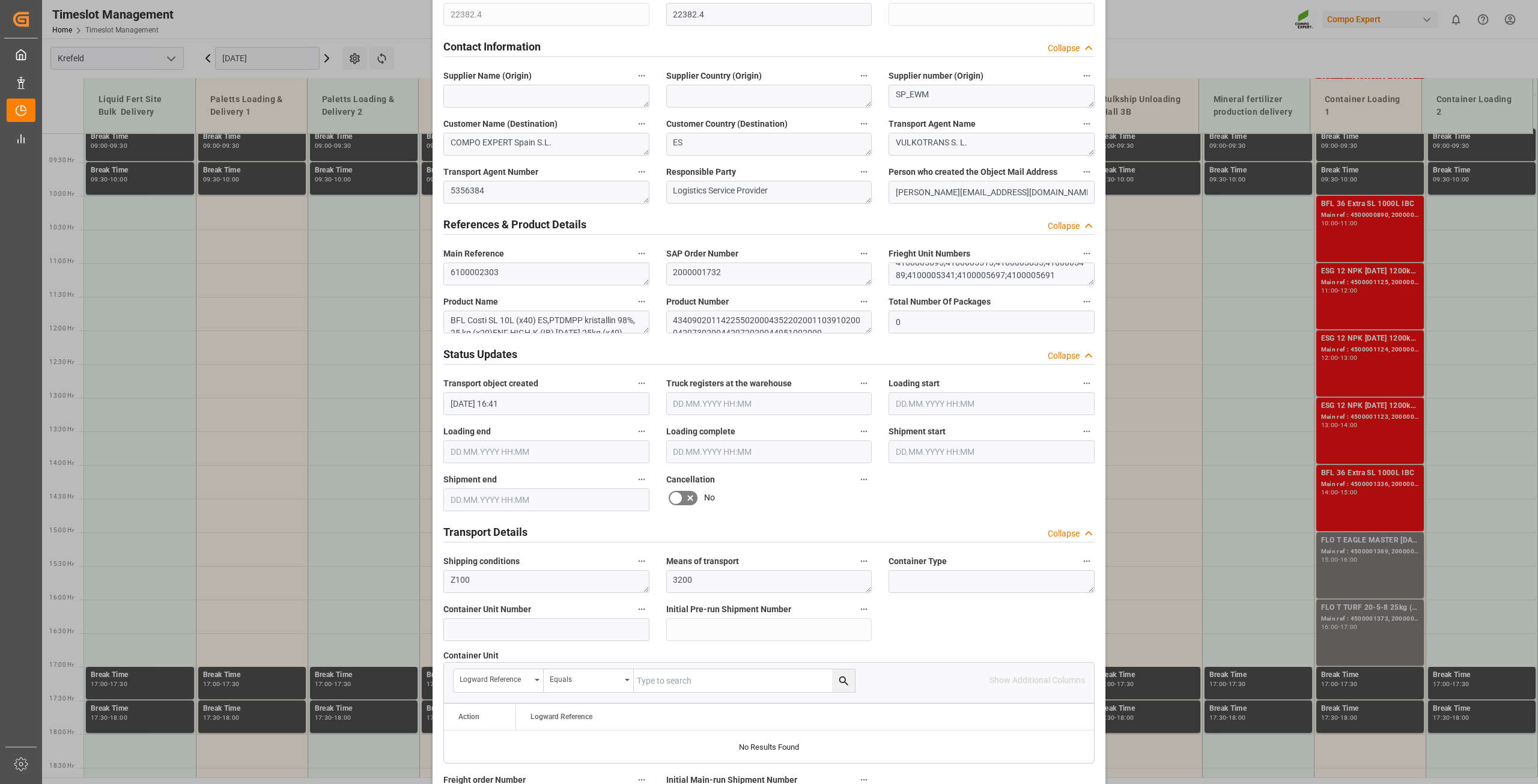
scroll to position [883, 0]
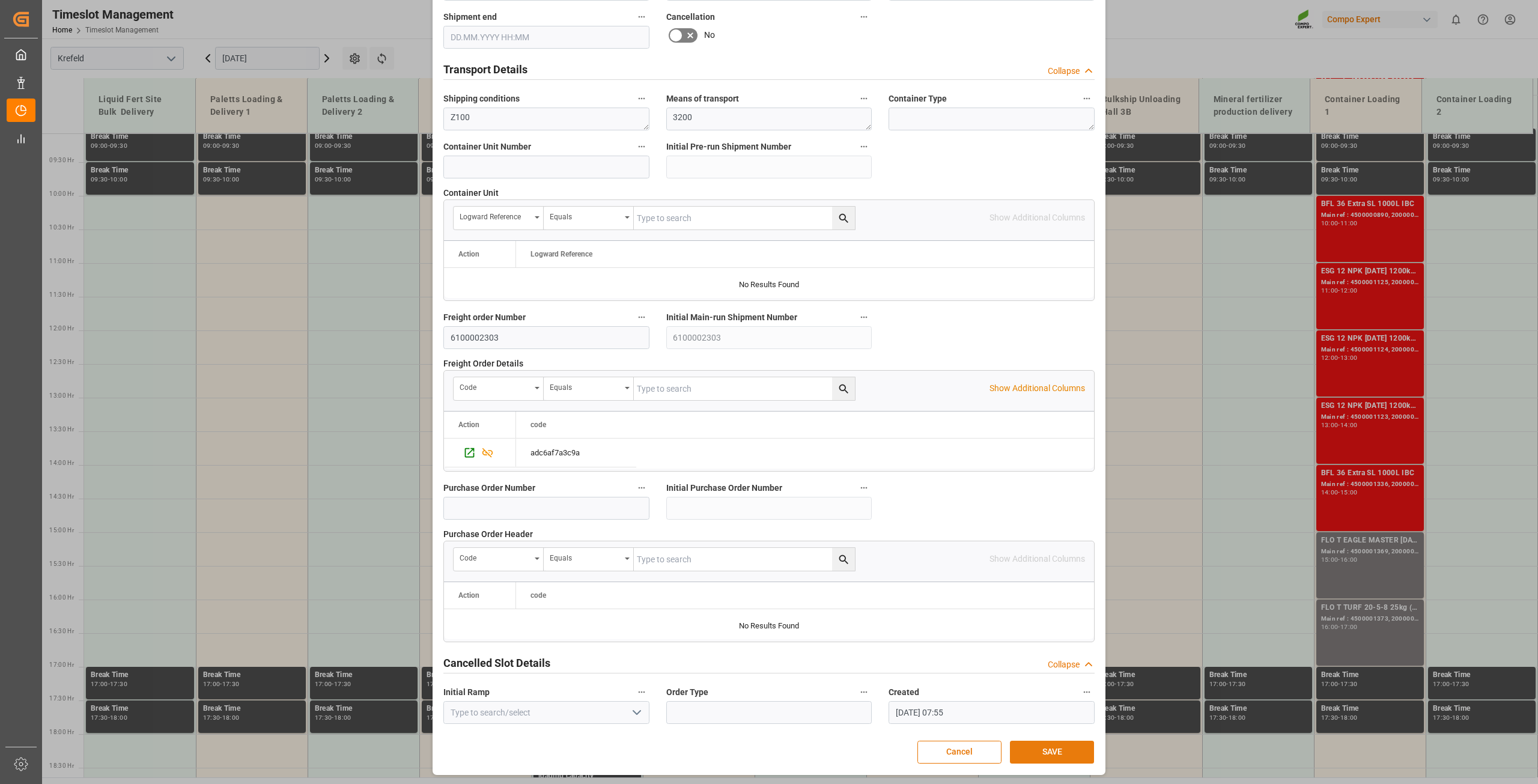
click at [1039, 751] on button "SAVE" at bounding box center [1052, 752] width 84 height 23
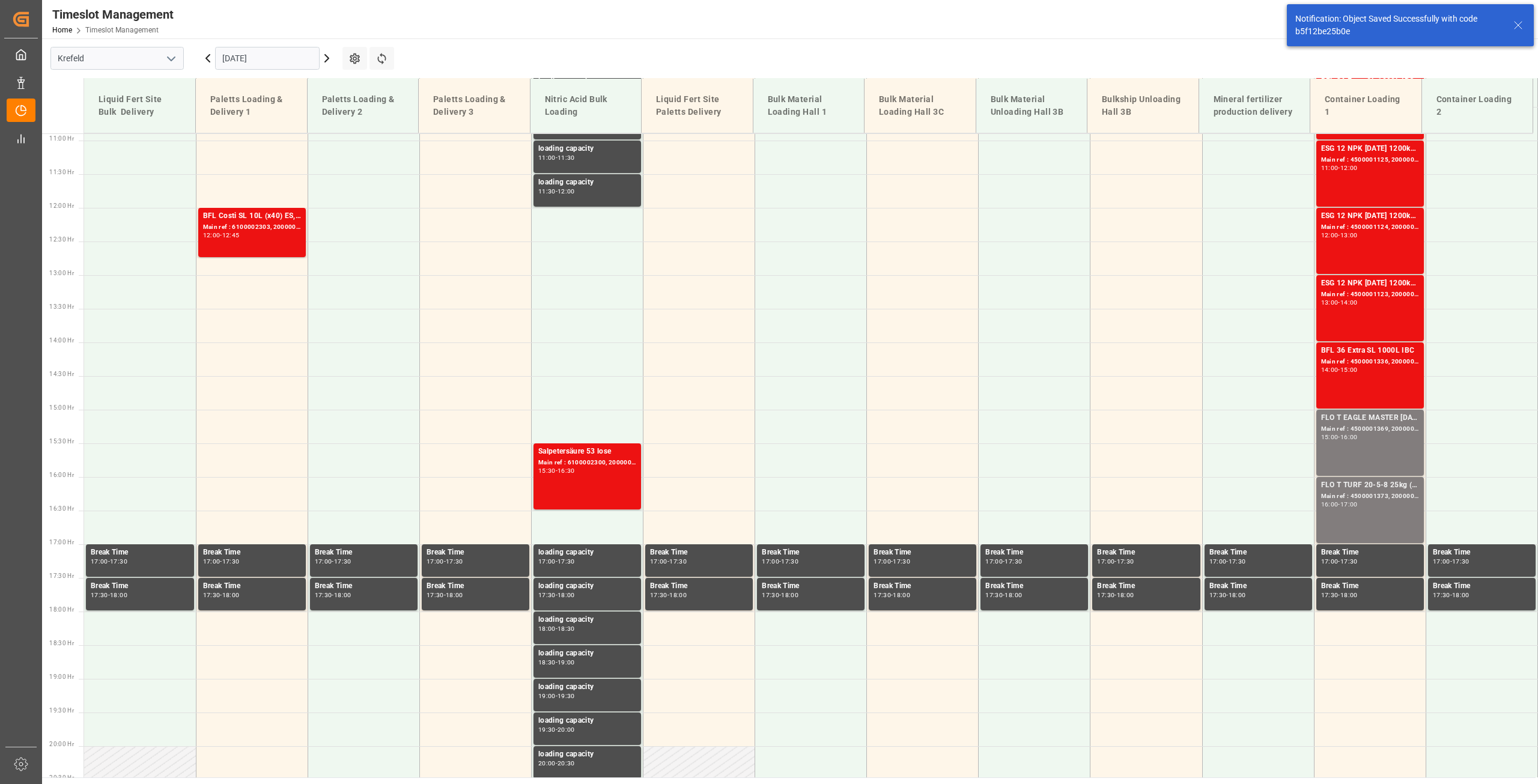
scroll to position [744, 0]
